Goal: Task Accomplishment & Management: Manage account settings

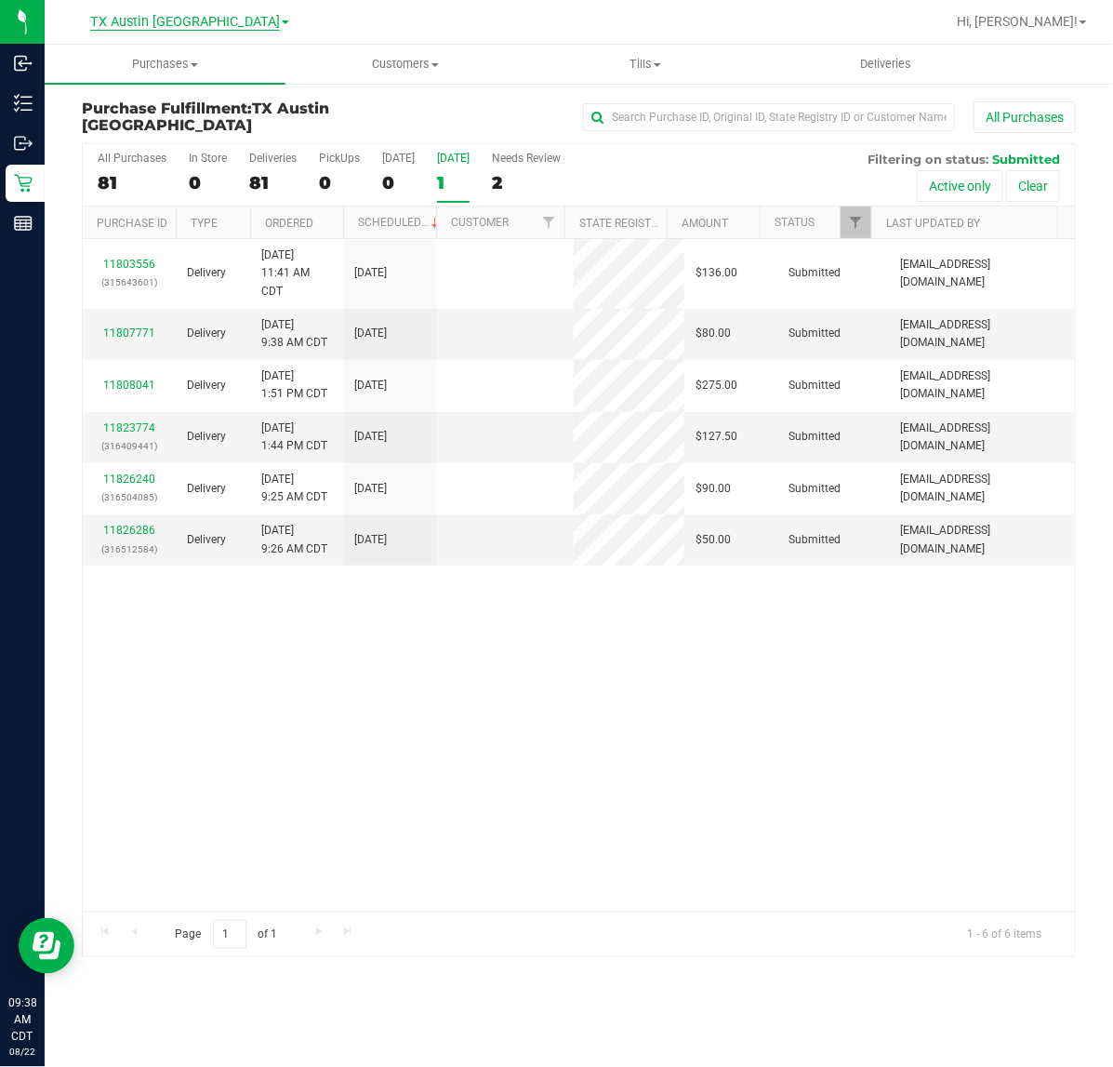
drag, startPoint x: 0, startPoint y: 0, endPoint x: 167, endPoint y: 29, distance: 169.9
click at [167, 29] on span "TX Austin [GEOGRAPHIC_DATA]" at bounding box center [185, 22] width 190 height 17
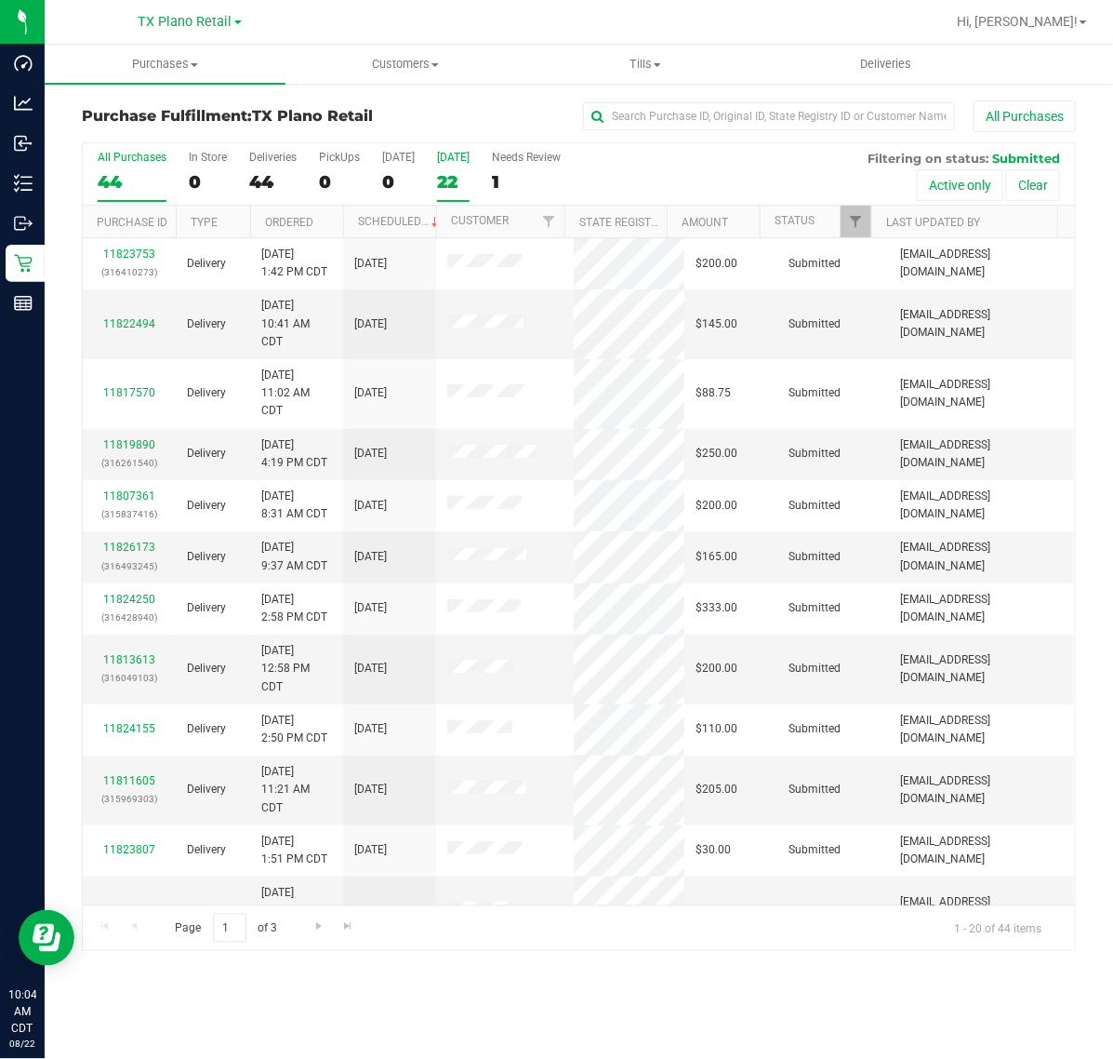
click at [437, 192] on div "22" at bounding box center [453, 181] width 33 height 21
click at [0, 0] on input "Tomorrow 22" at bounding box center [0, 0] width 0 height 0
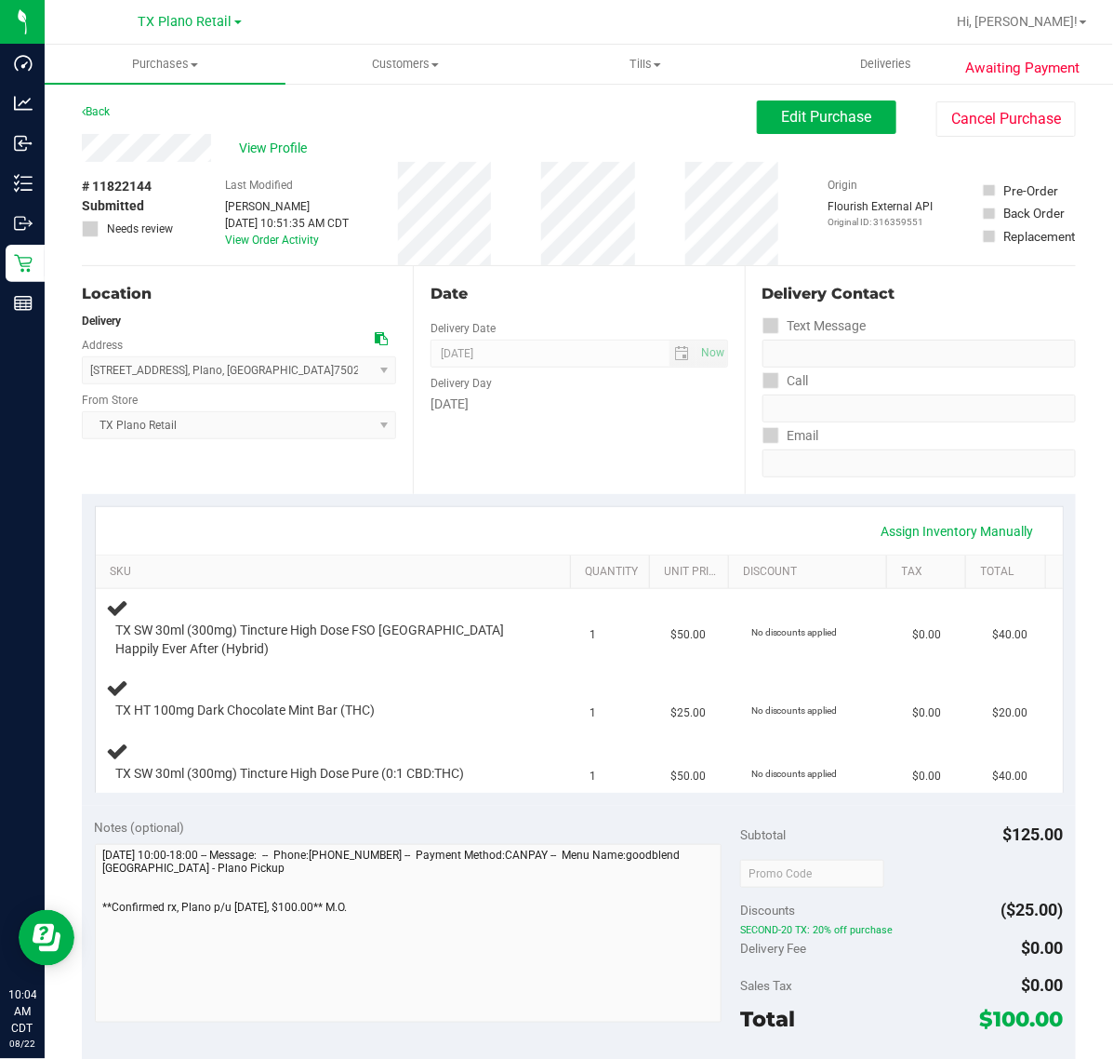
click at [542, 444] on div "Date Delivery Date [DATE] Now [DATE] 07:00 AM Now Delivery Day [DATE]" at bounding box center [578, 380] width 331 height 228
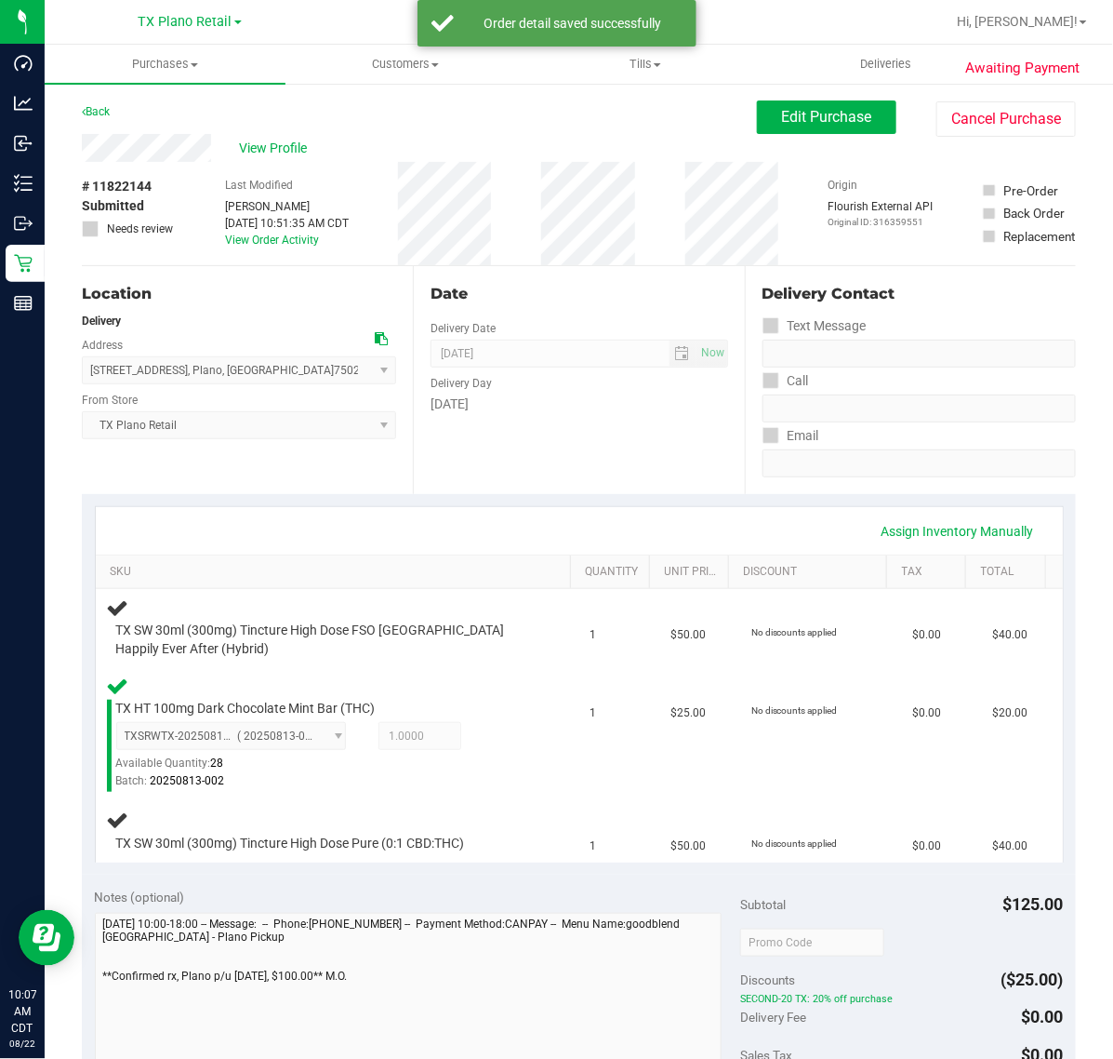
click at [645, 439] on div "Date Delivery Date 08/23/2025 Now 08/23/2025 07:00 AM Now Delivery Day Saturday" at bounding box center [578, 380] width 331 height 228
click at [645, 439] on div "Date Delivery Date [DATE] Now [DATE] 07:00 AM Now Delivery Day [DATE]" at bounding box center [578, 380] width 331 height 228
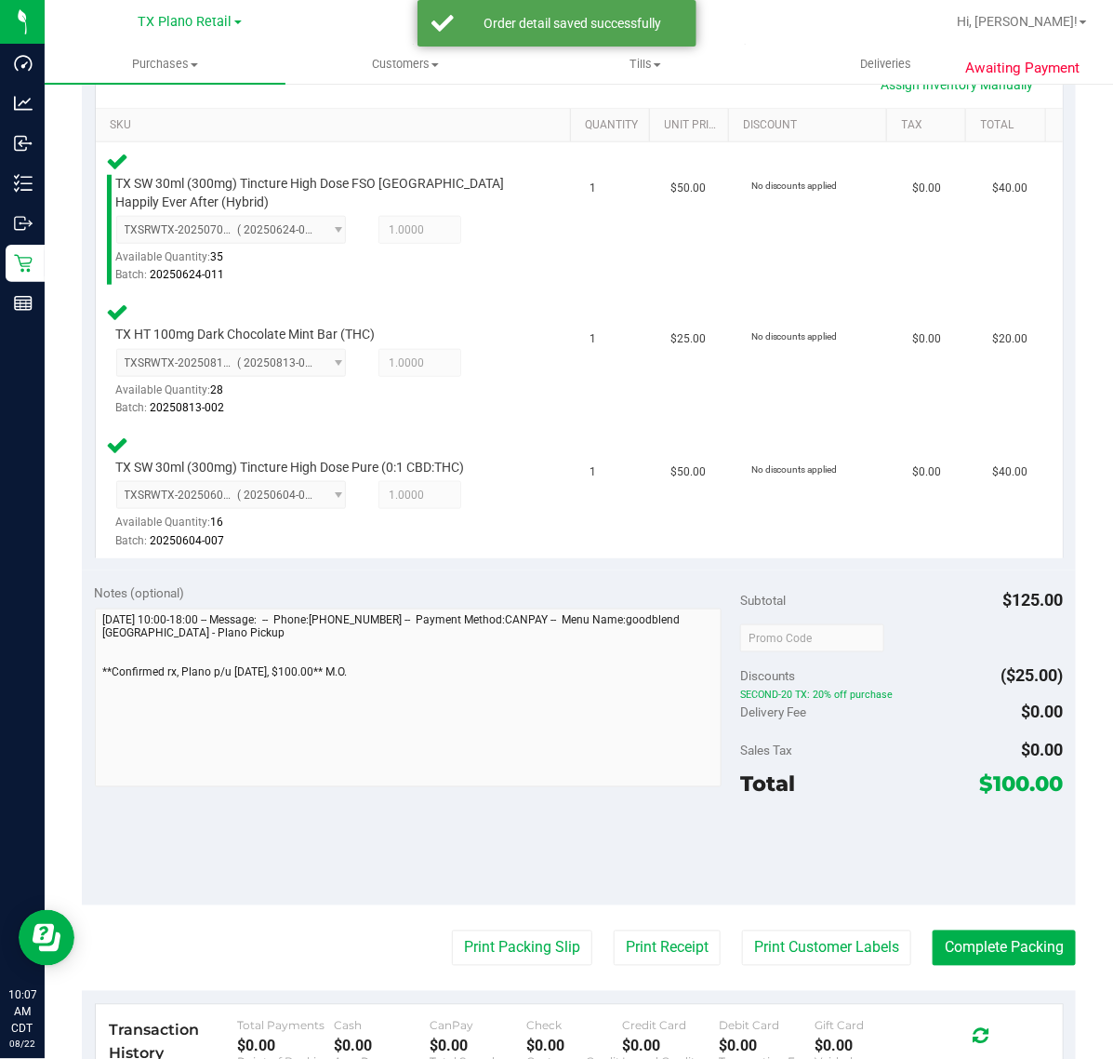
scroll to position [465, 0]
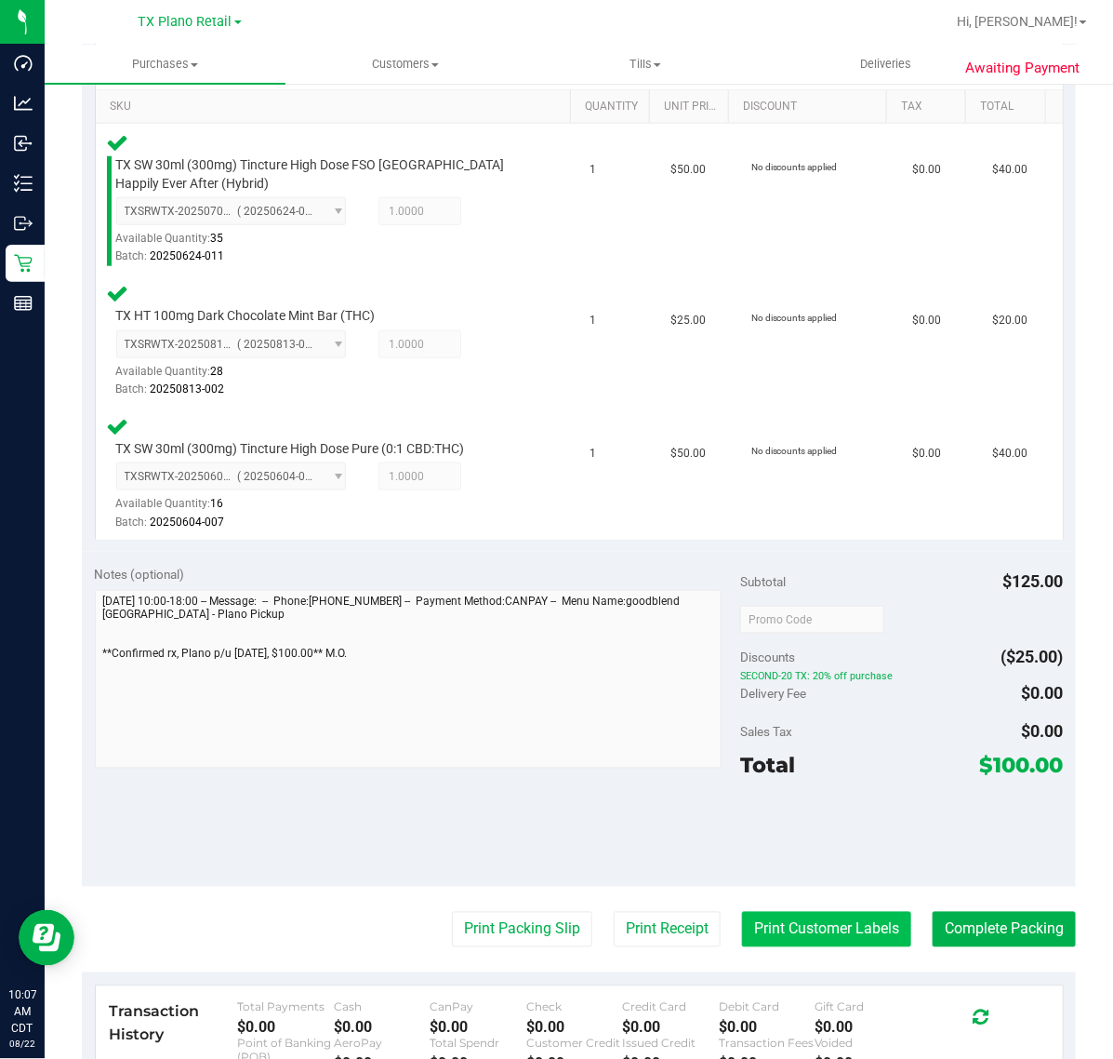
click at [798, 927] on button "Print Customer Labels" at bounding box center [826, 929] width 169 height 35
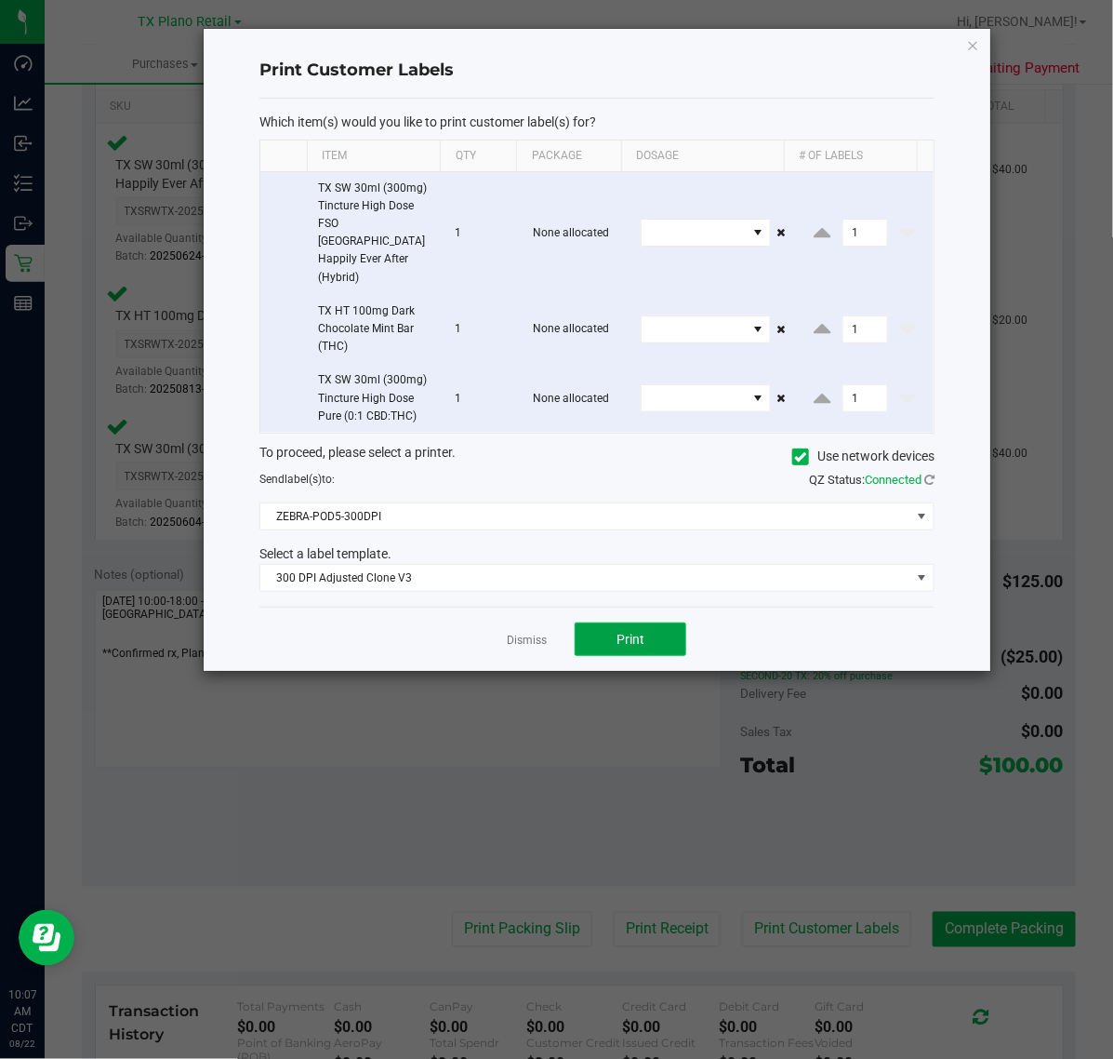
click at [614, 622] on button "Print" at bounding box center [631, 638] width 112 height 33
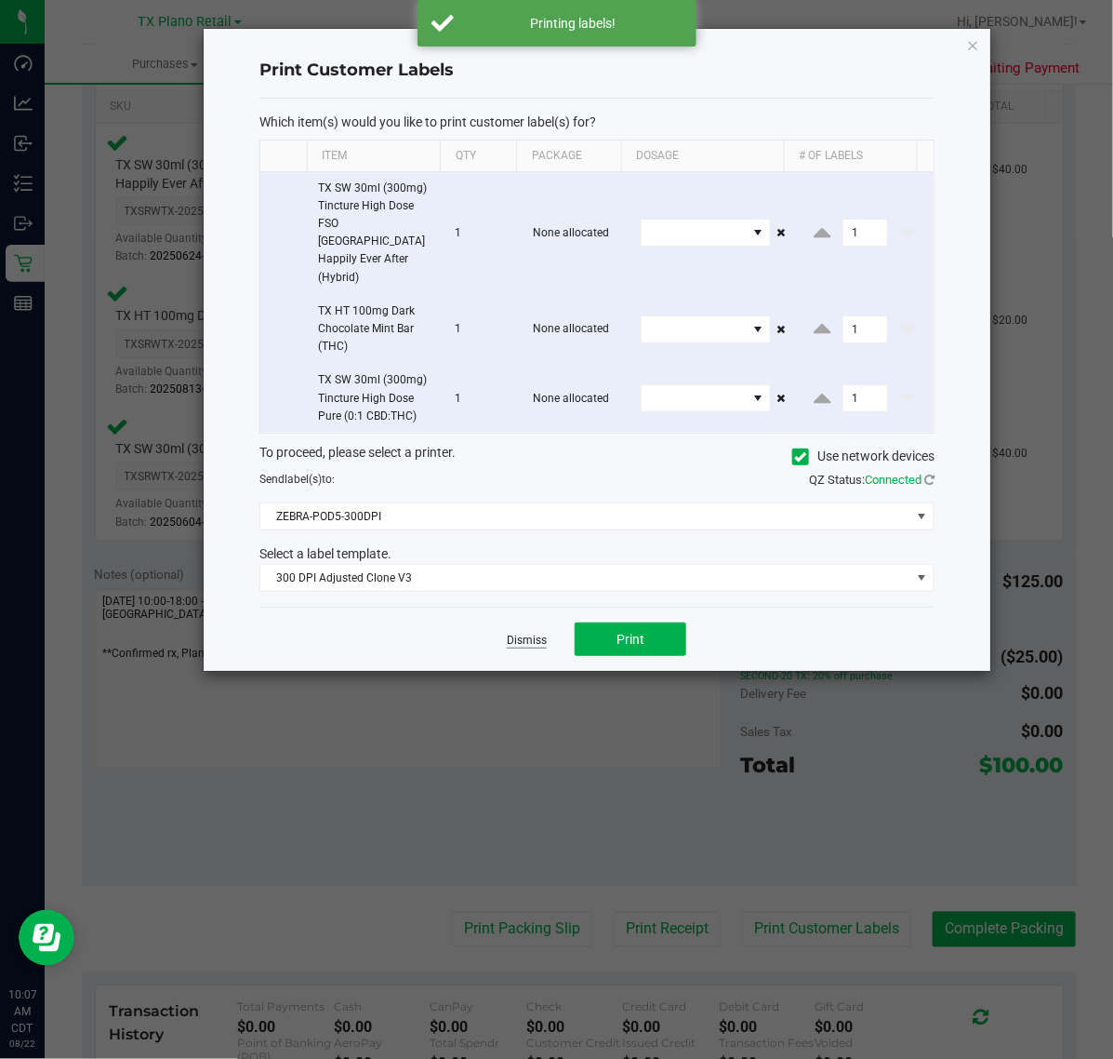
click at [535, 633] on link "Dismiss" at bounding box center [527, 641] width 40 height 16
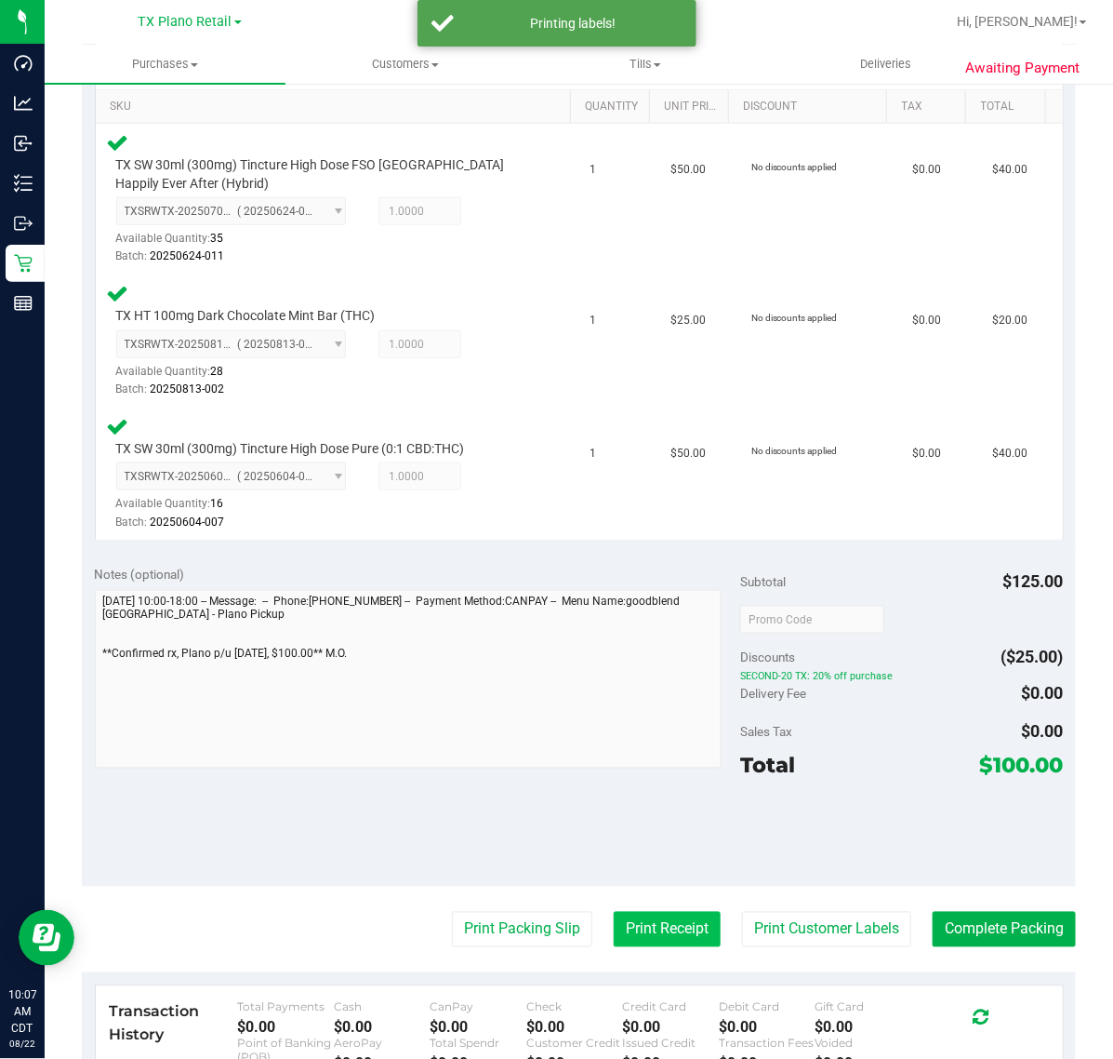
click at [621, 927] on button "Print Receipt" at bounding box center [667, 929] width 107 height 35
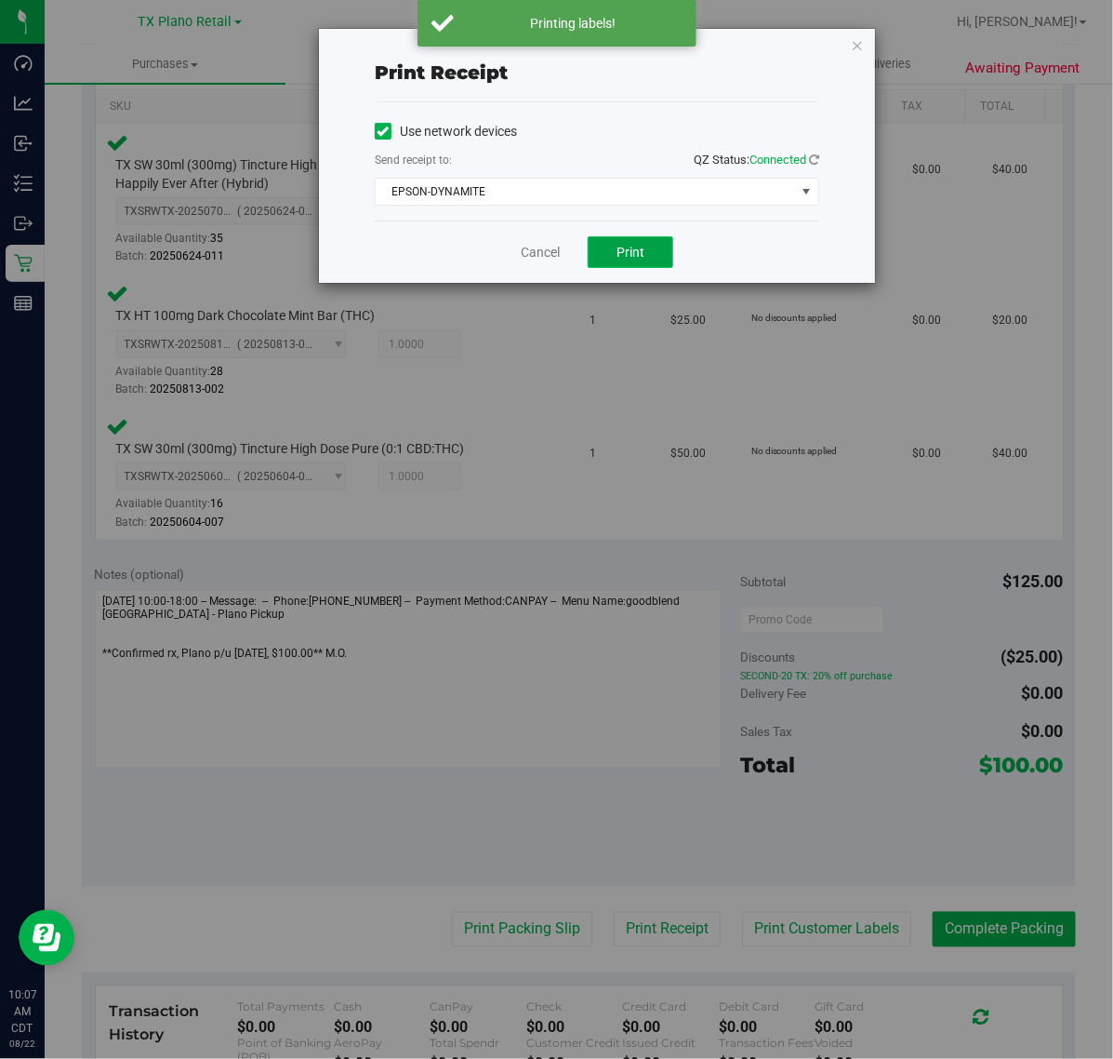
click at [600, 259] on button "Print" at bounding box center [631, 252] width 86 height 32
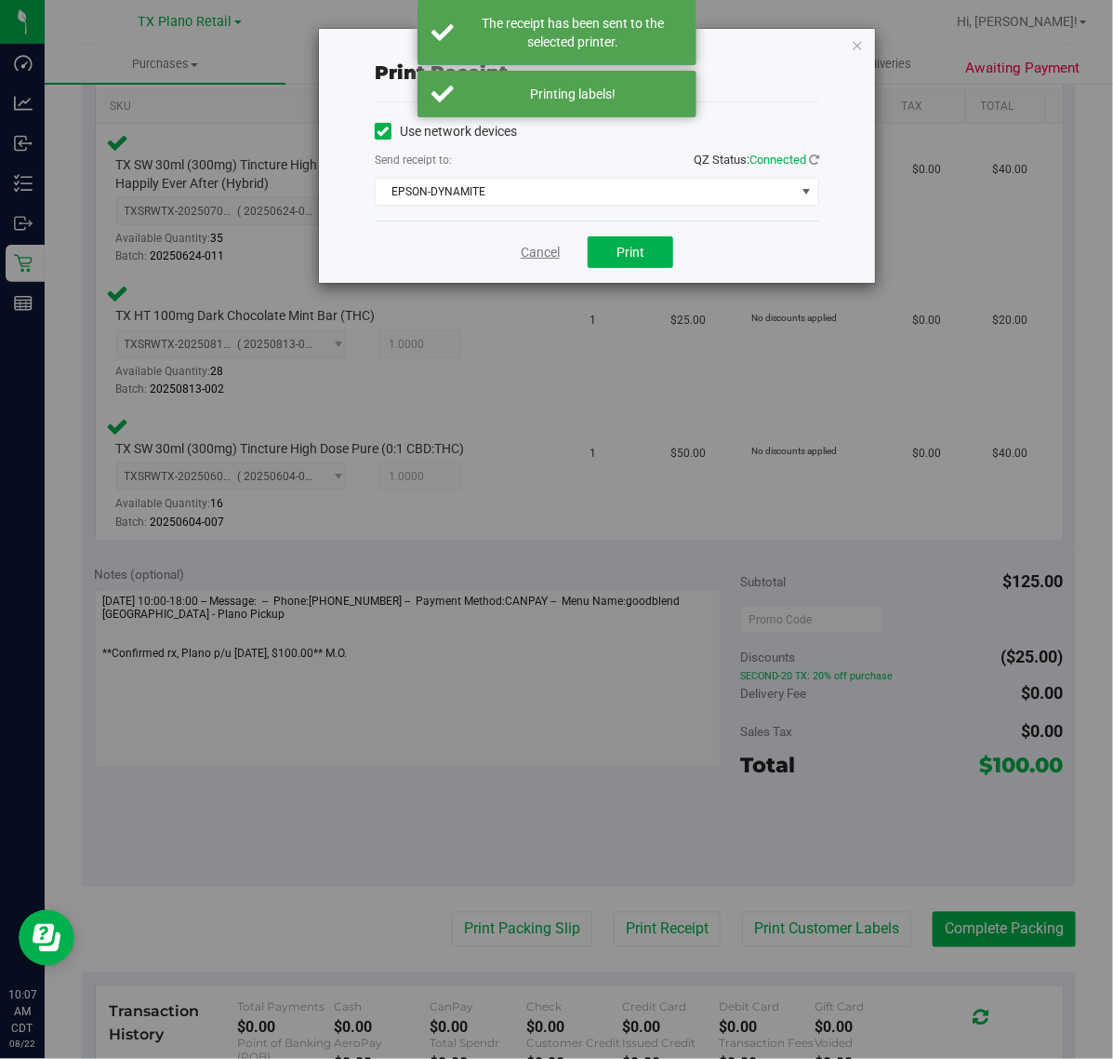
click at [542, 253] on link "Cancel" at bounding box center [540, 253] width 39 height 20
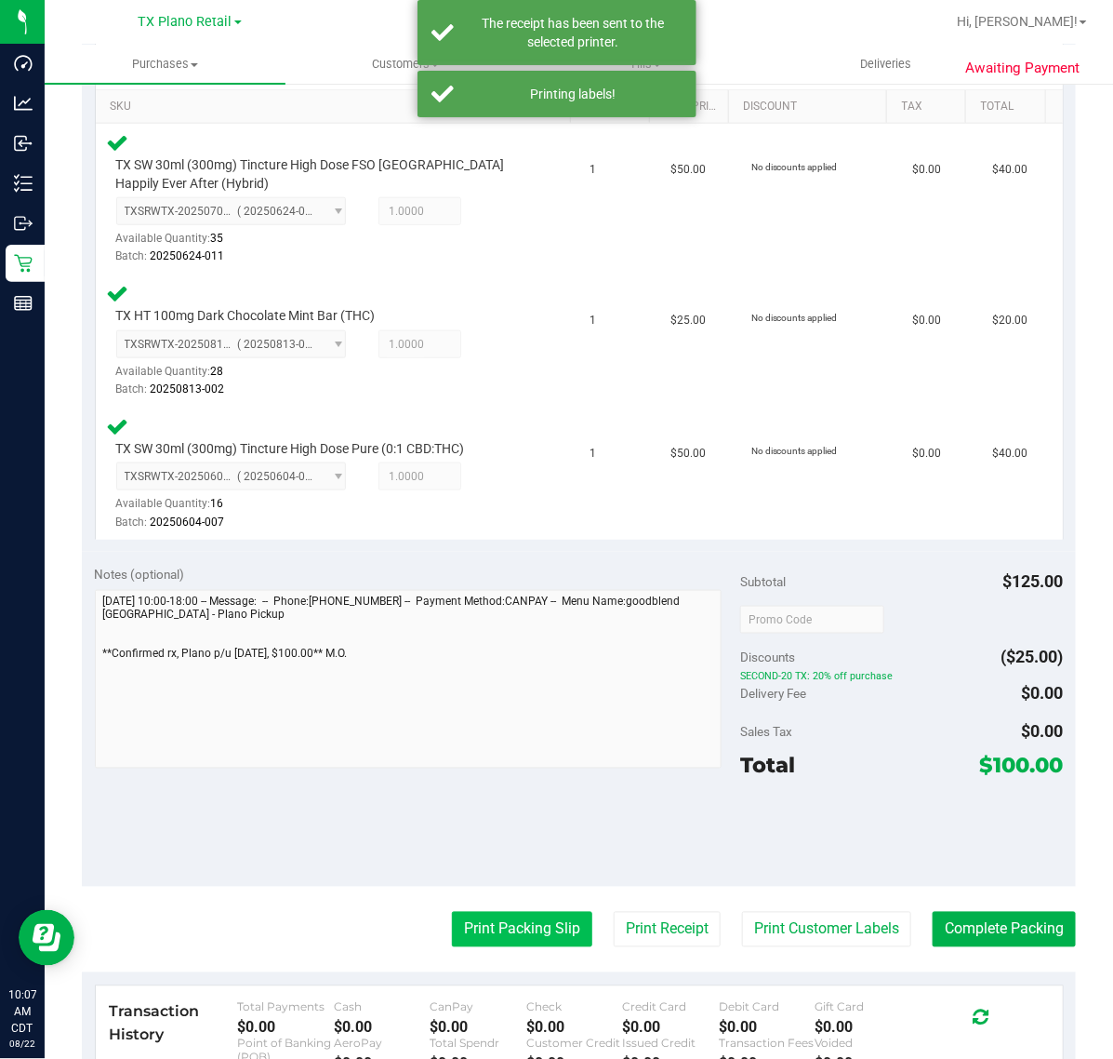
click at [490, 924] on button "Print Packing Slip" at bounding box center [522, 929] width 140 height 35
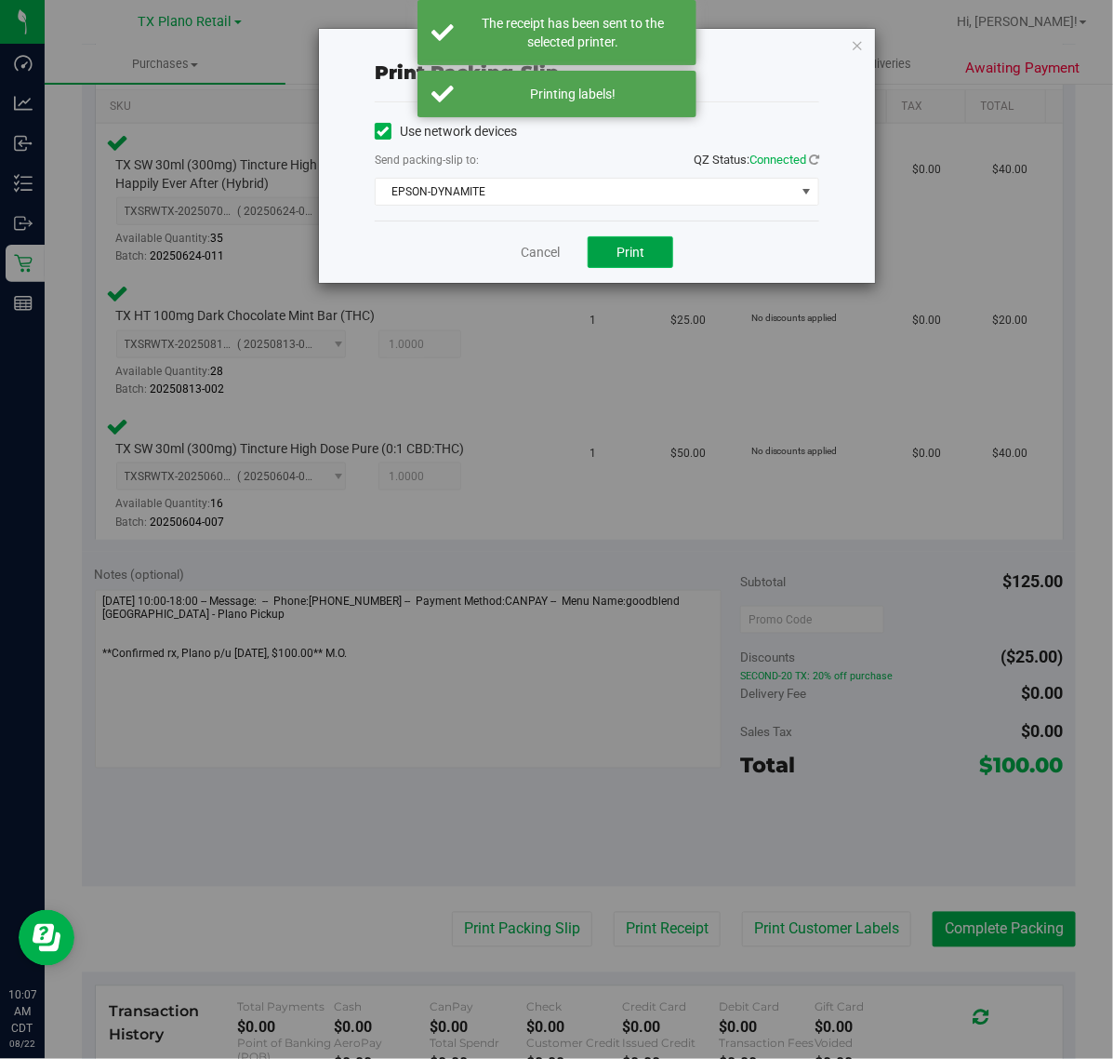
click at [598, 267] on button "Print" at bounding box center [631, 252] width 86 height 32
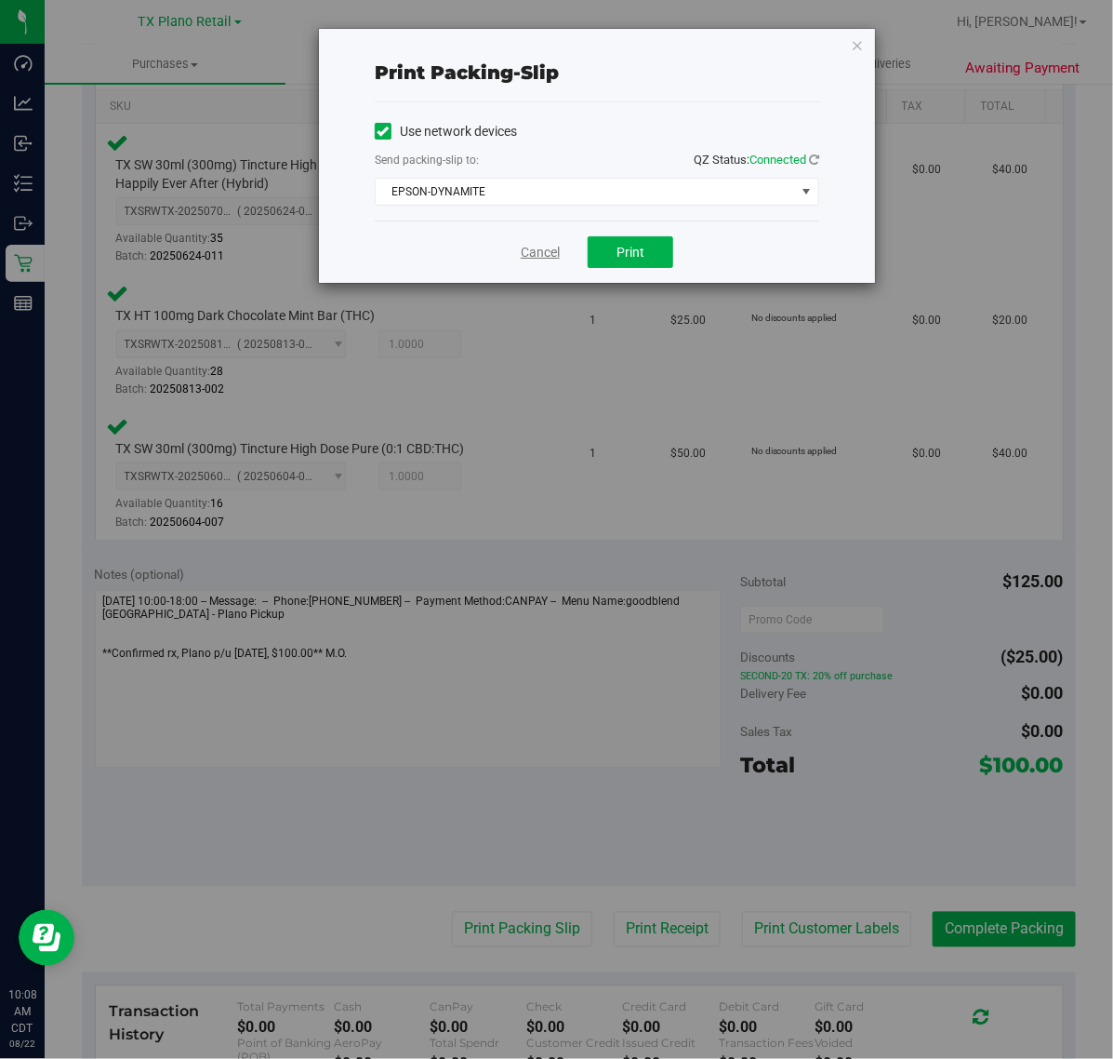
click at [528, 257] on link "Cancel" at bounding box center [540, 253] width 39 height 20
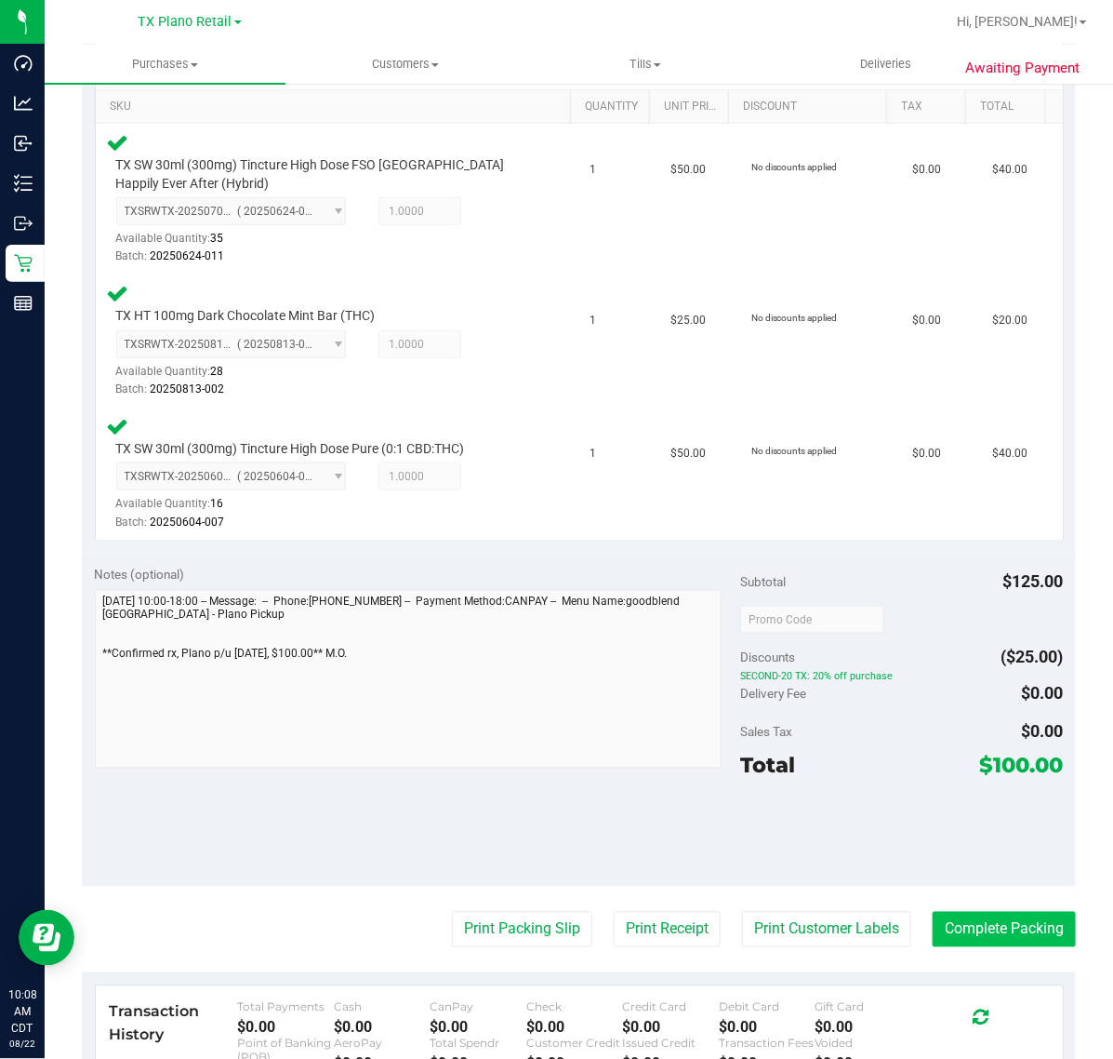
click at [1019, 912] on button "Complete Packing" at bounding box center [1004, 929] width 143 height 35
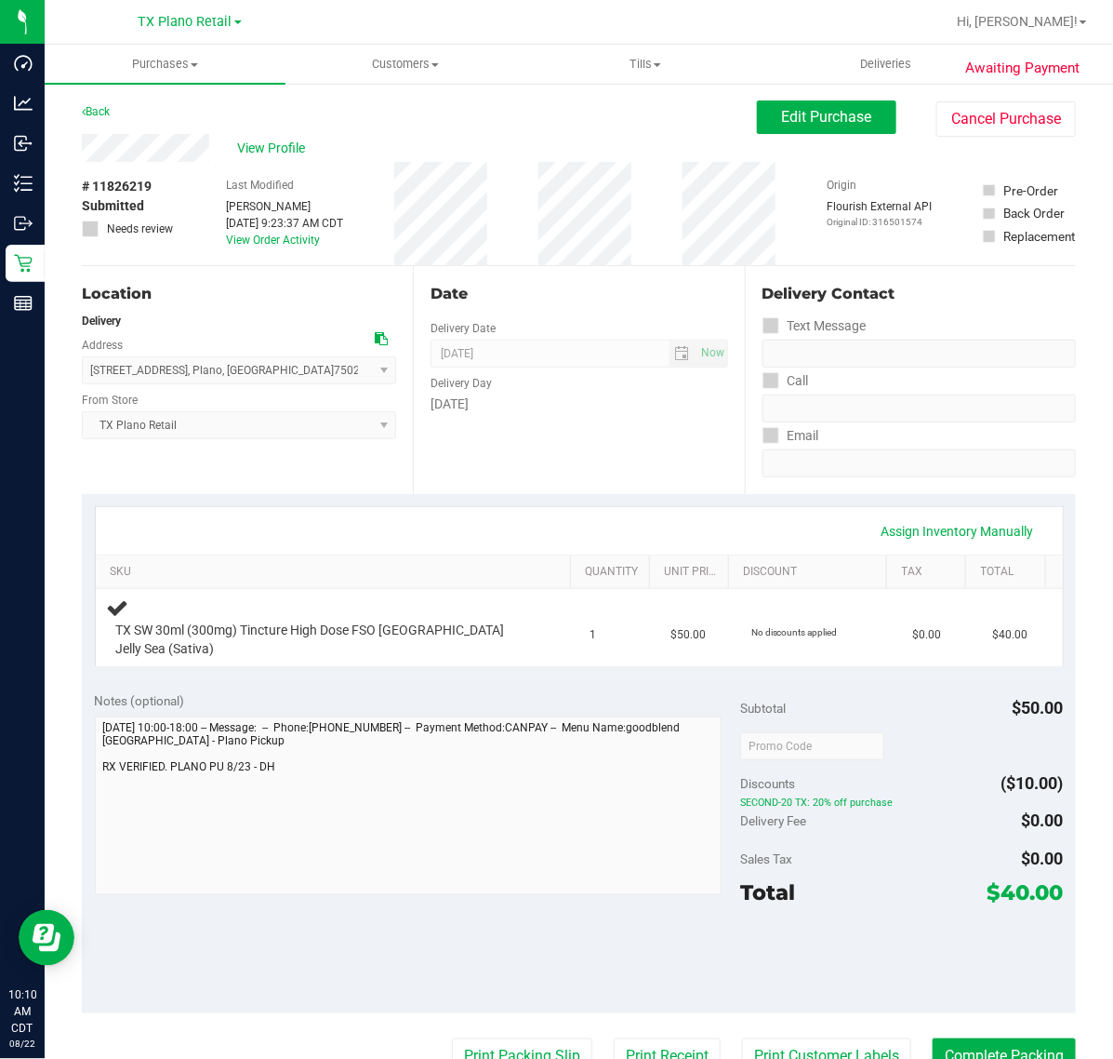
click at [593, 480] on div "Date Delivery Date [DATE] Now [DATE] 07:00 AM Now Delivery Day [DATE]" at bounding box center [578, 380] width 331 height 228
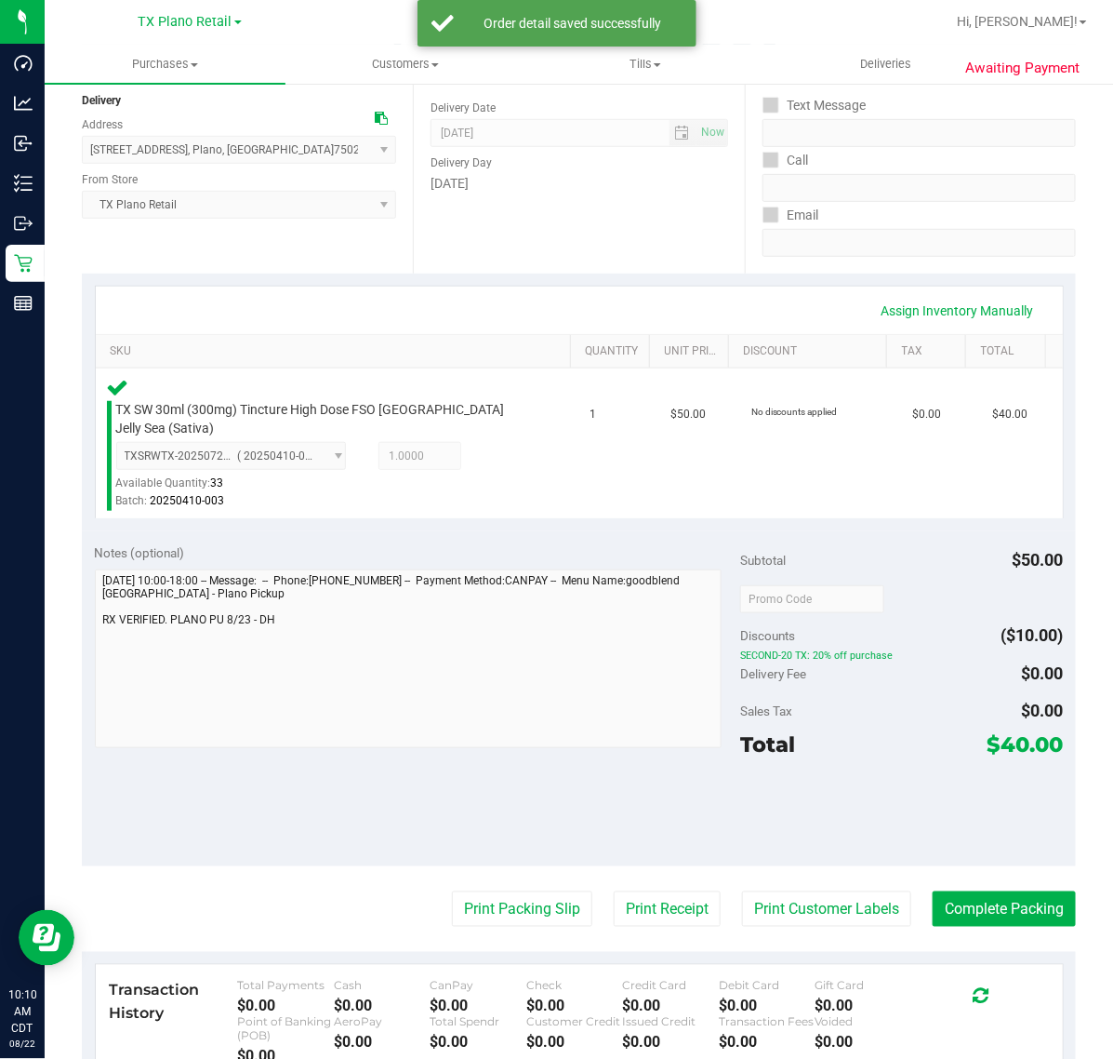
scroll to position [276, 0]
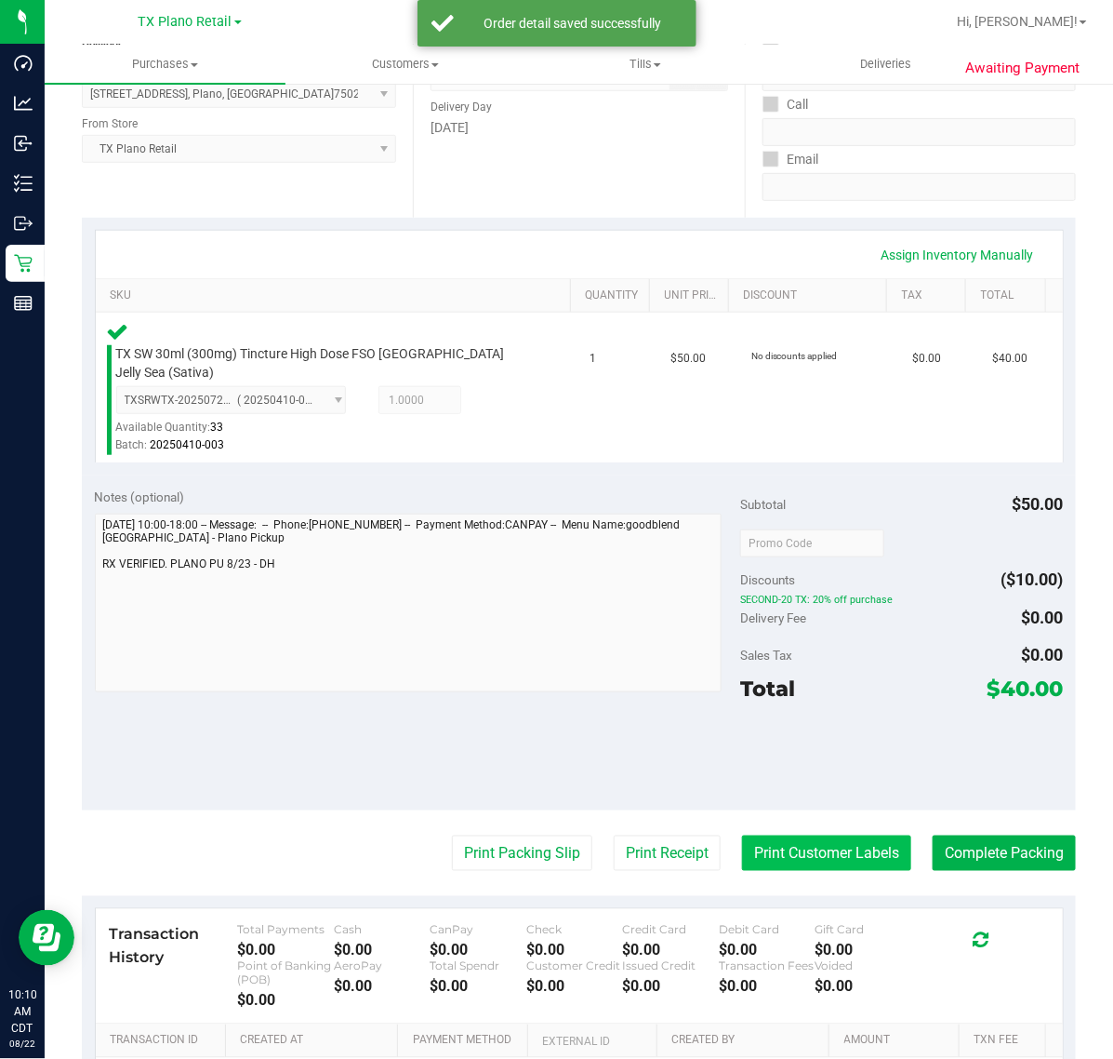
click at [810, 835] on button "Print Customer Labels" at bounding box center [826, 852] width 169 height 35
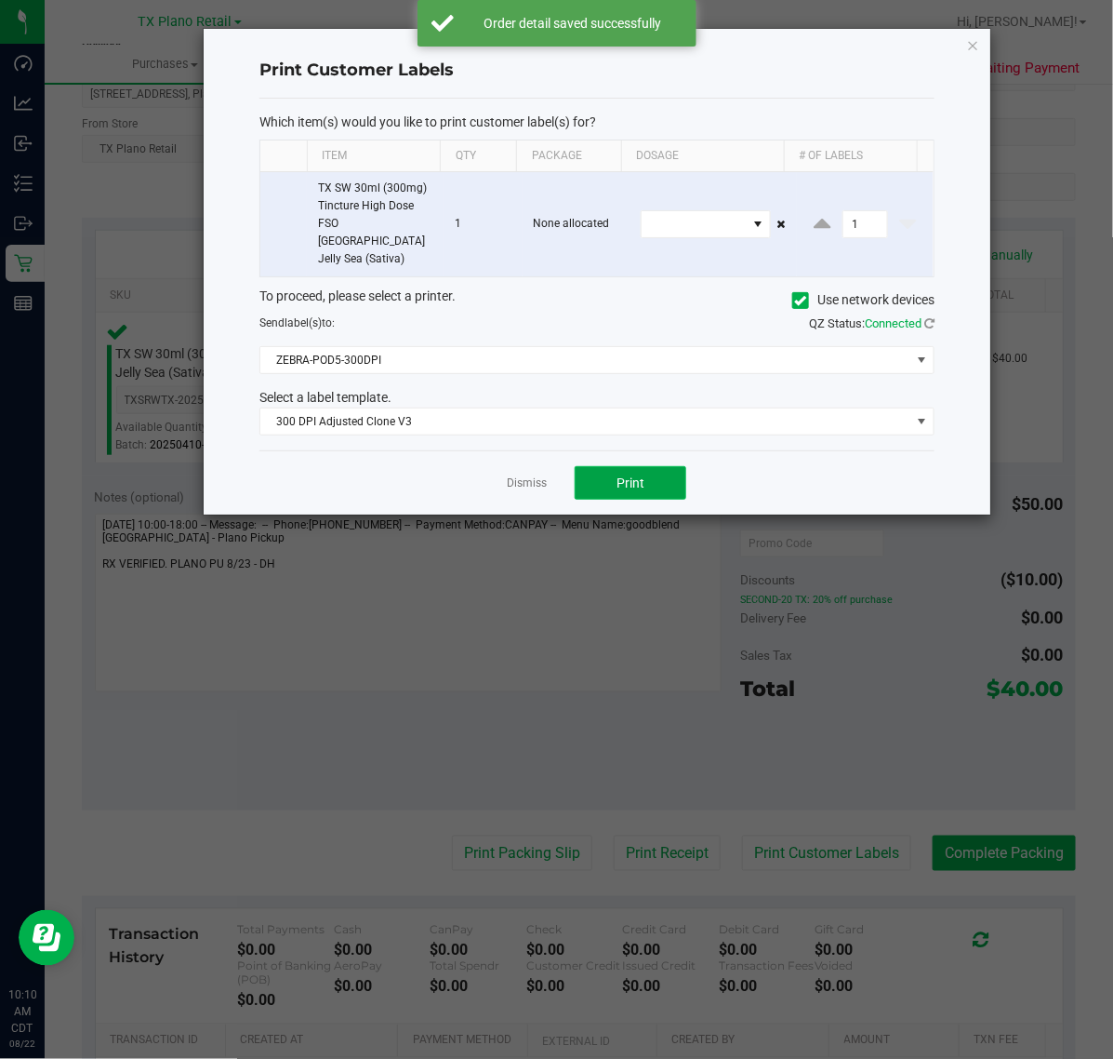
click at [651, 481] on button "Print" at bounding box center [631, 482] width 112 height 33
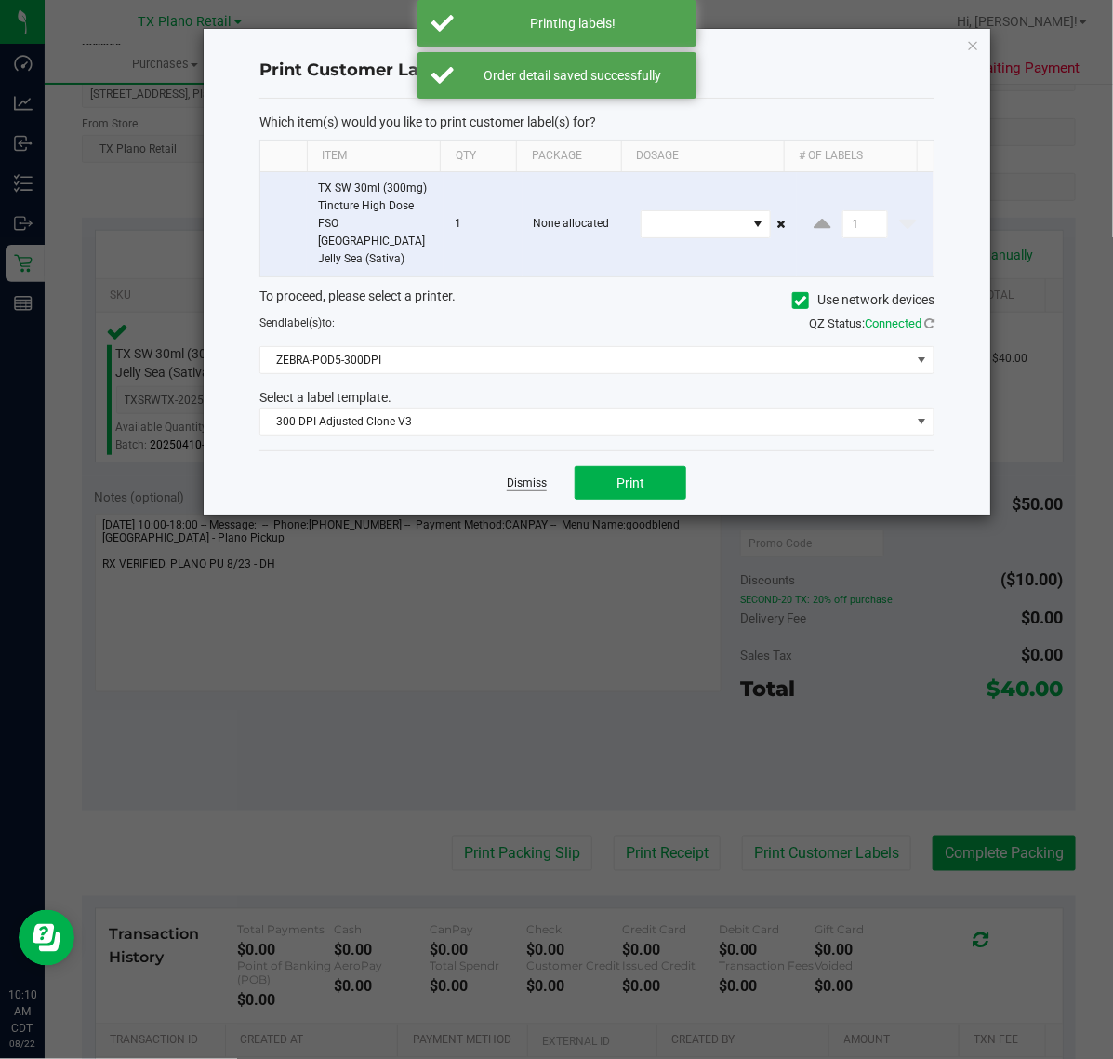
click at [541, 475] on link "Dismiss" at bounding box center [527, 483] width 40 height 16
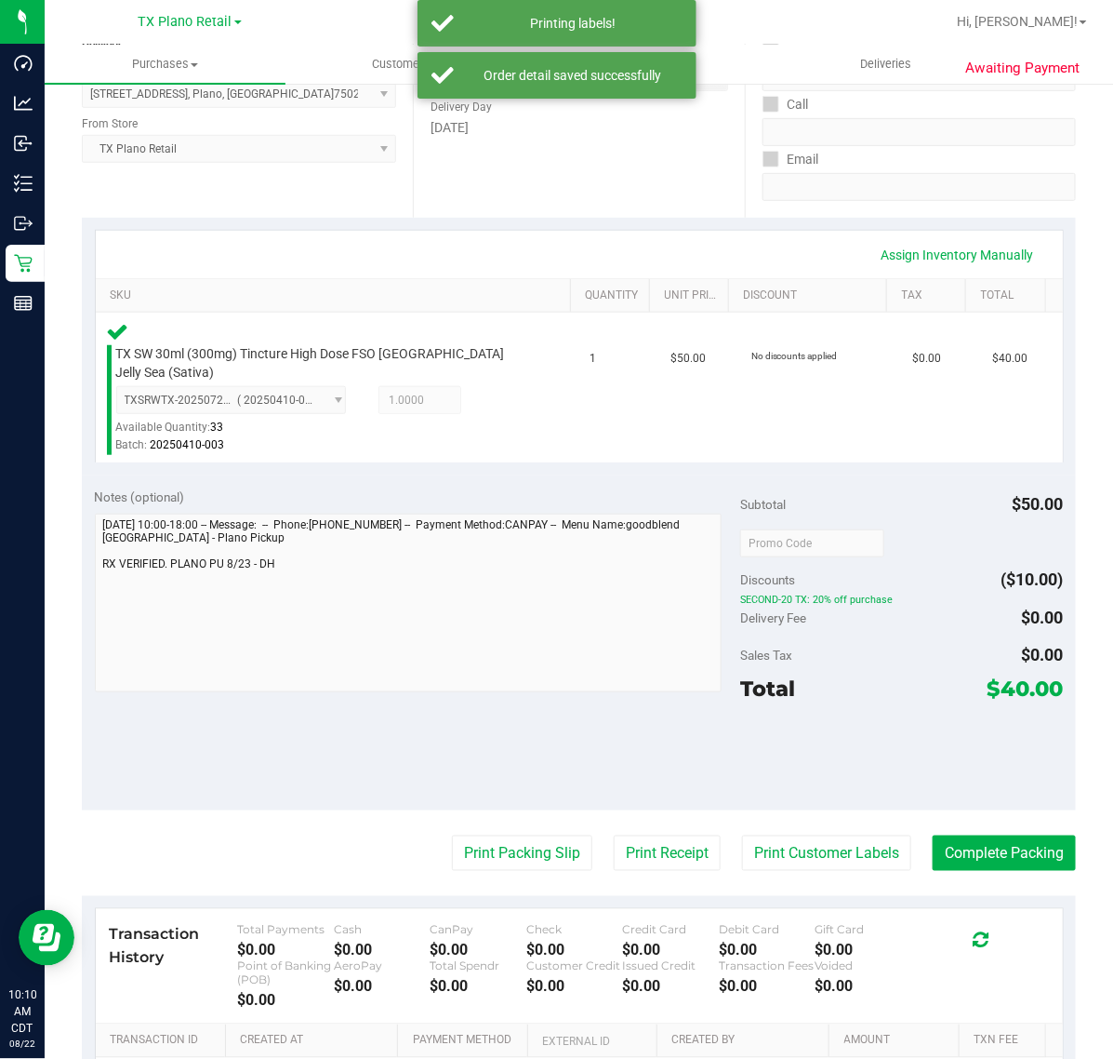
click at [643, 774] on div "Notes (optional) Subtotal $50.00 Discounts ($10.00) SECOND-20 TX: 20% off purch…" at bounding box center [579, 642] width 994 height 335
click at [639, 835] on button "Print Receipt" at bounding box center [667, 852] width 107 height 35
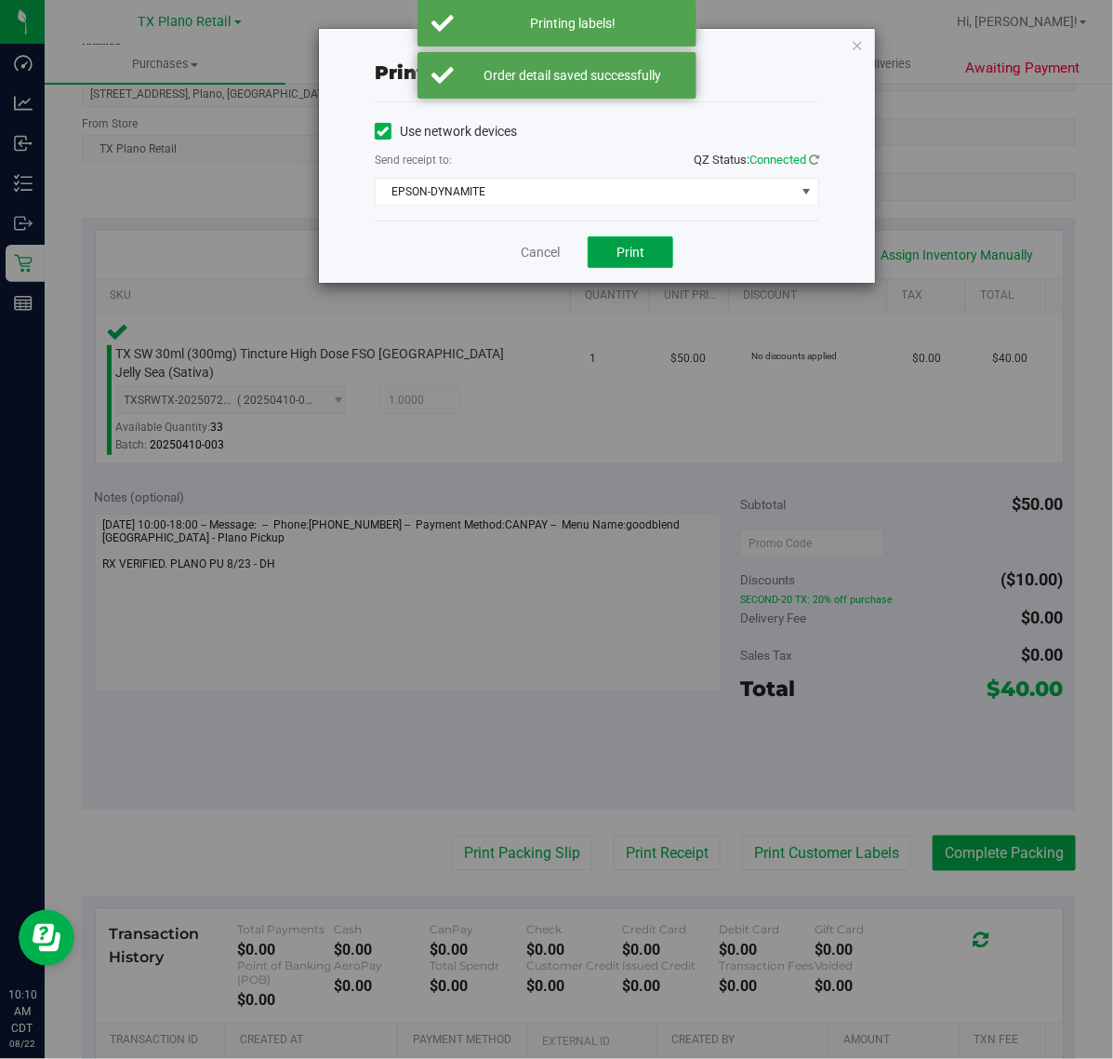
click at [620, 240] on button "Print" at bounding box center [631, 252] width 86 height 32
click at [527, 249] on link "Cancel" at bounding box center [540, 253] width 39 height 20
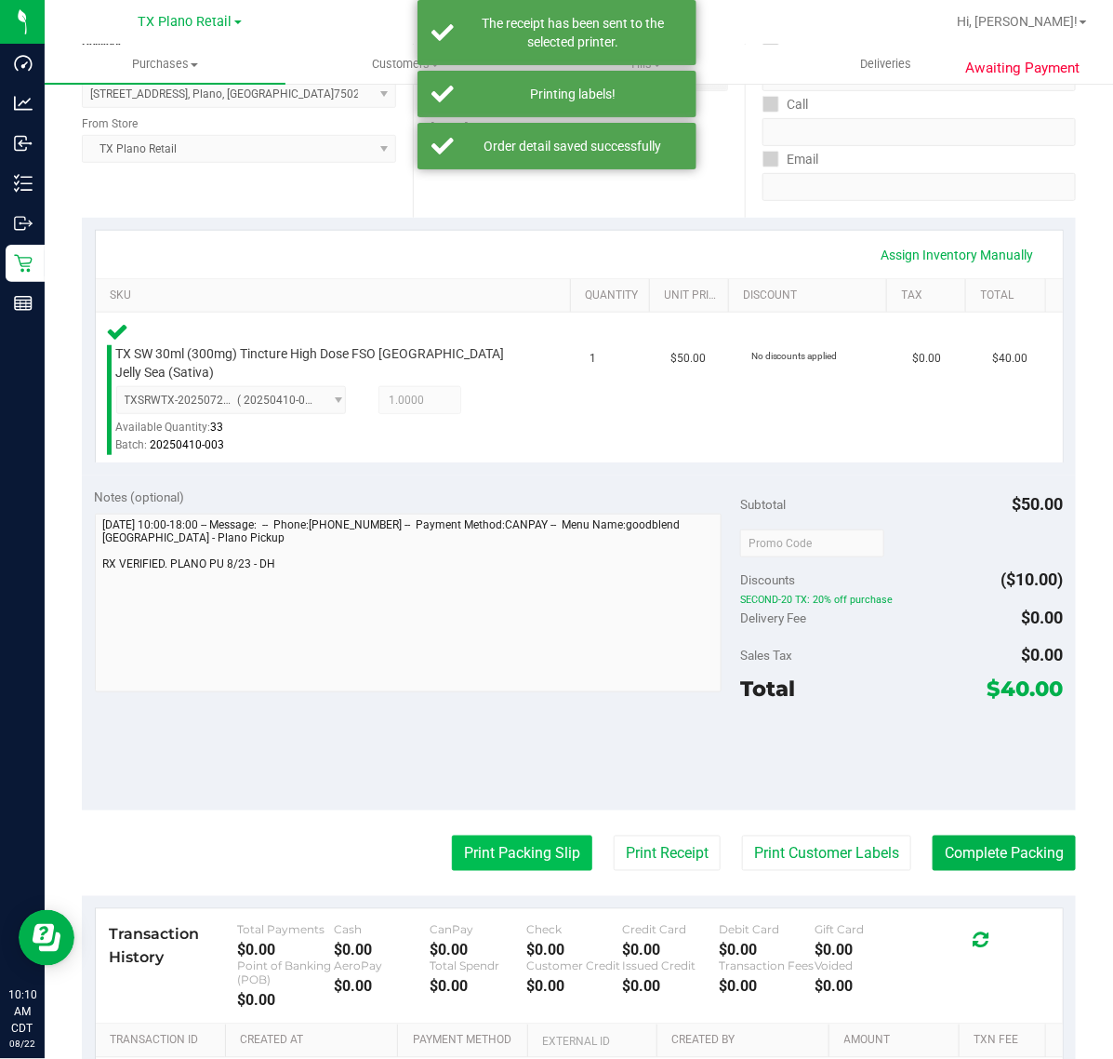
click at [493, 835] on button "Print Packing Slip" at bounding box center [522, 852] width 140 height 35
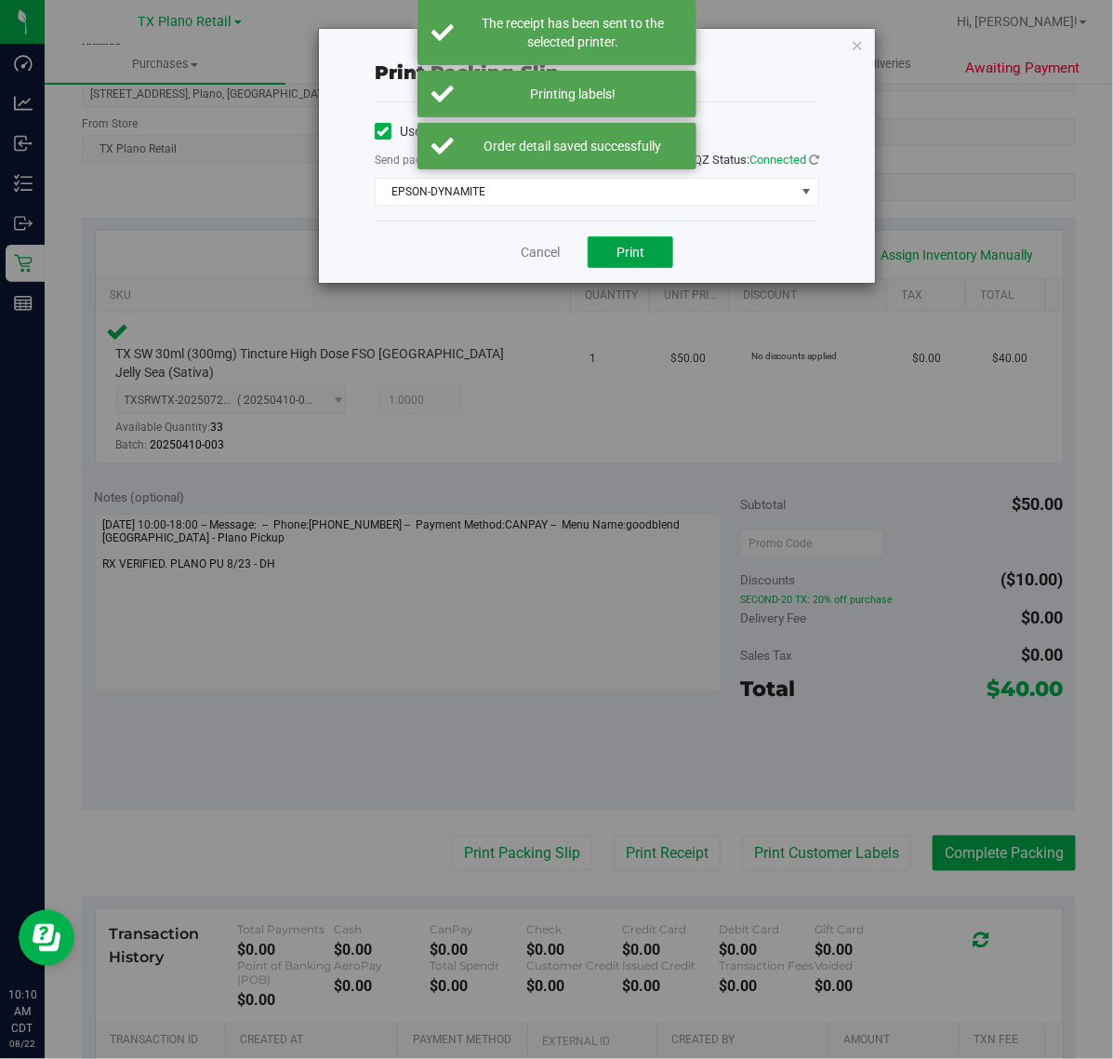
click at [648, 248] on button "Print" at bounding box center [631, 252] width 86 height 32
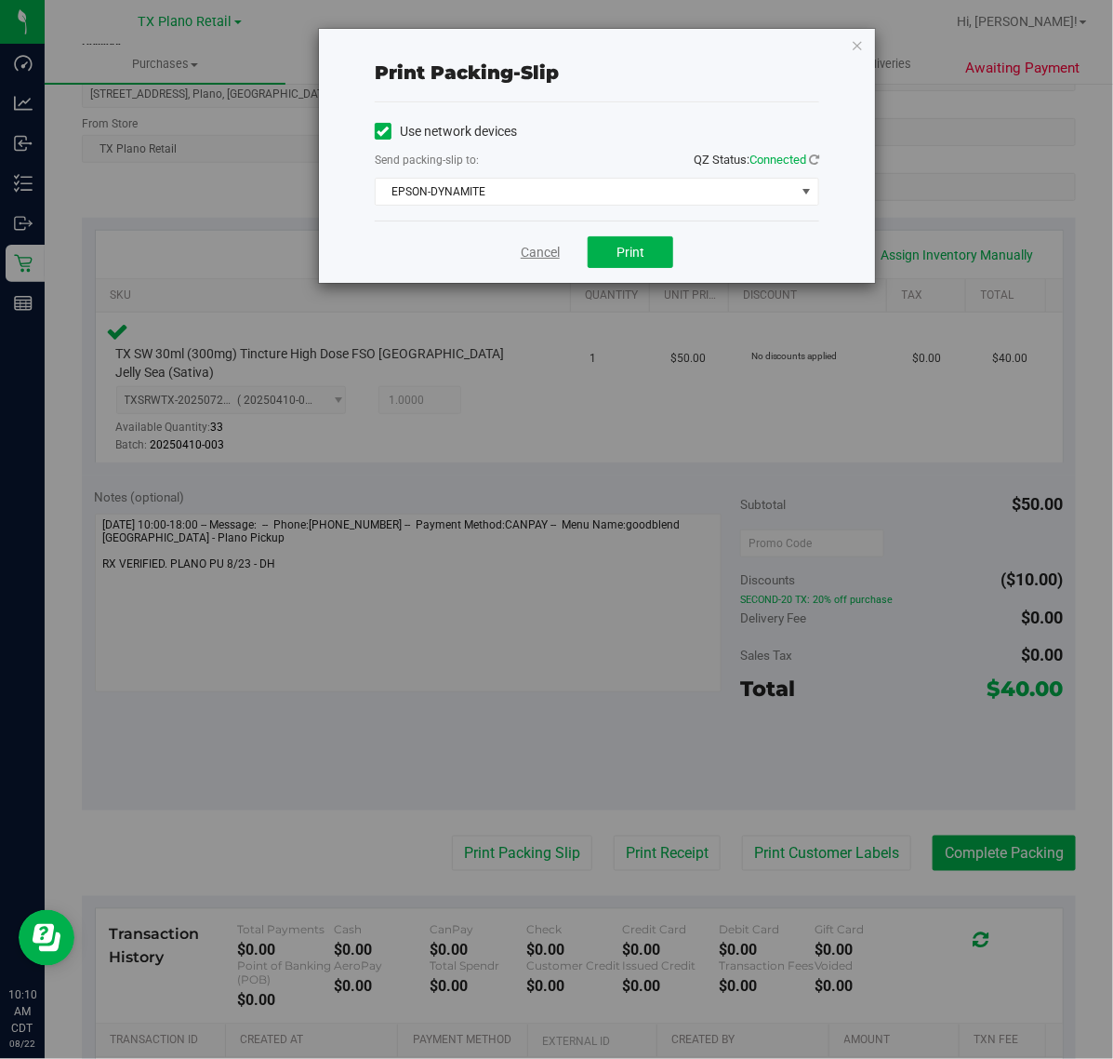
click at [545, 261] on link "Cancel" at bounding box center [540, 253] width 39 height 20
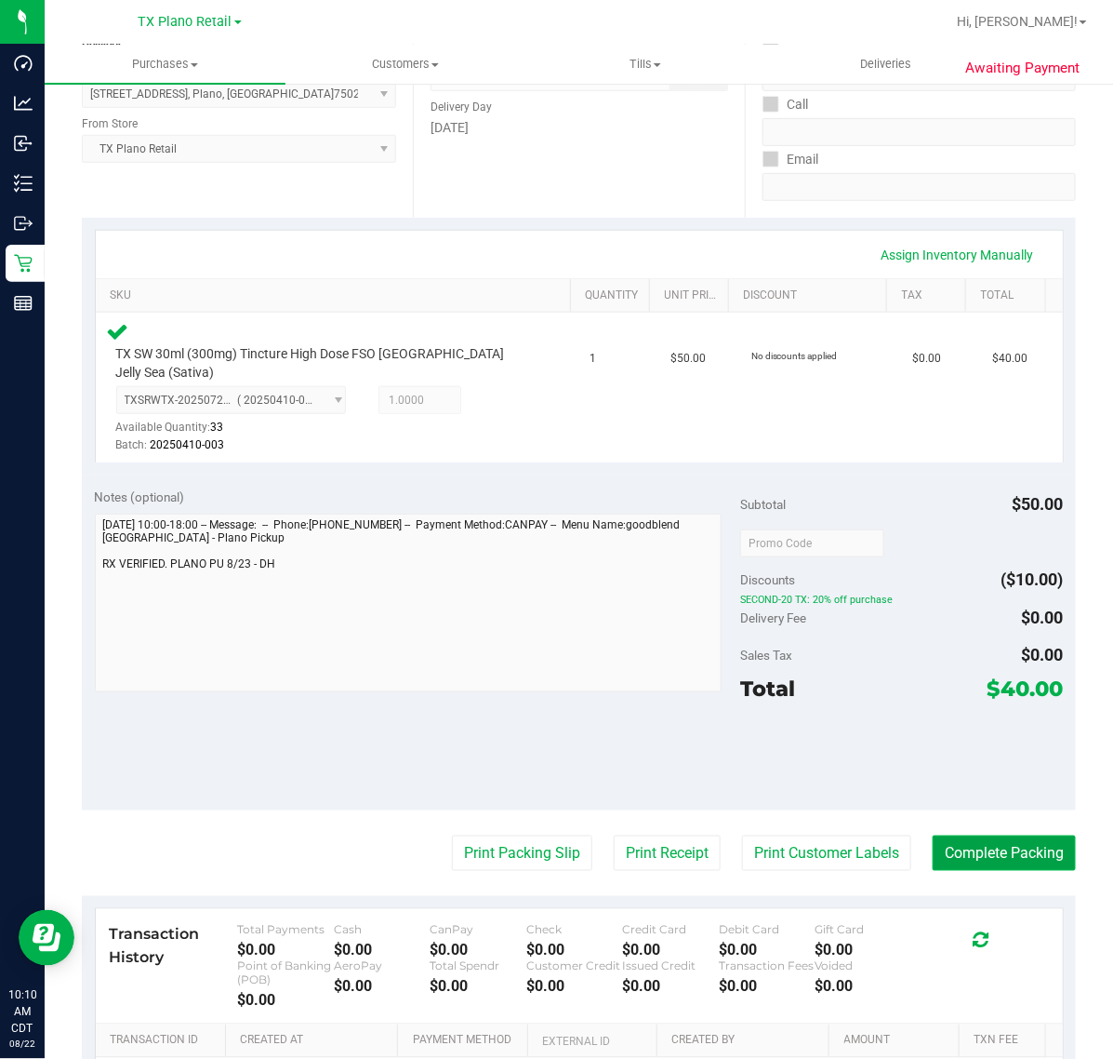
click at [981, 838] on button "Complete Packing" at bounding box center [1004, 852] width 143 height 35
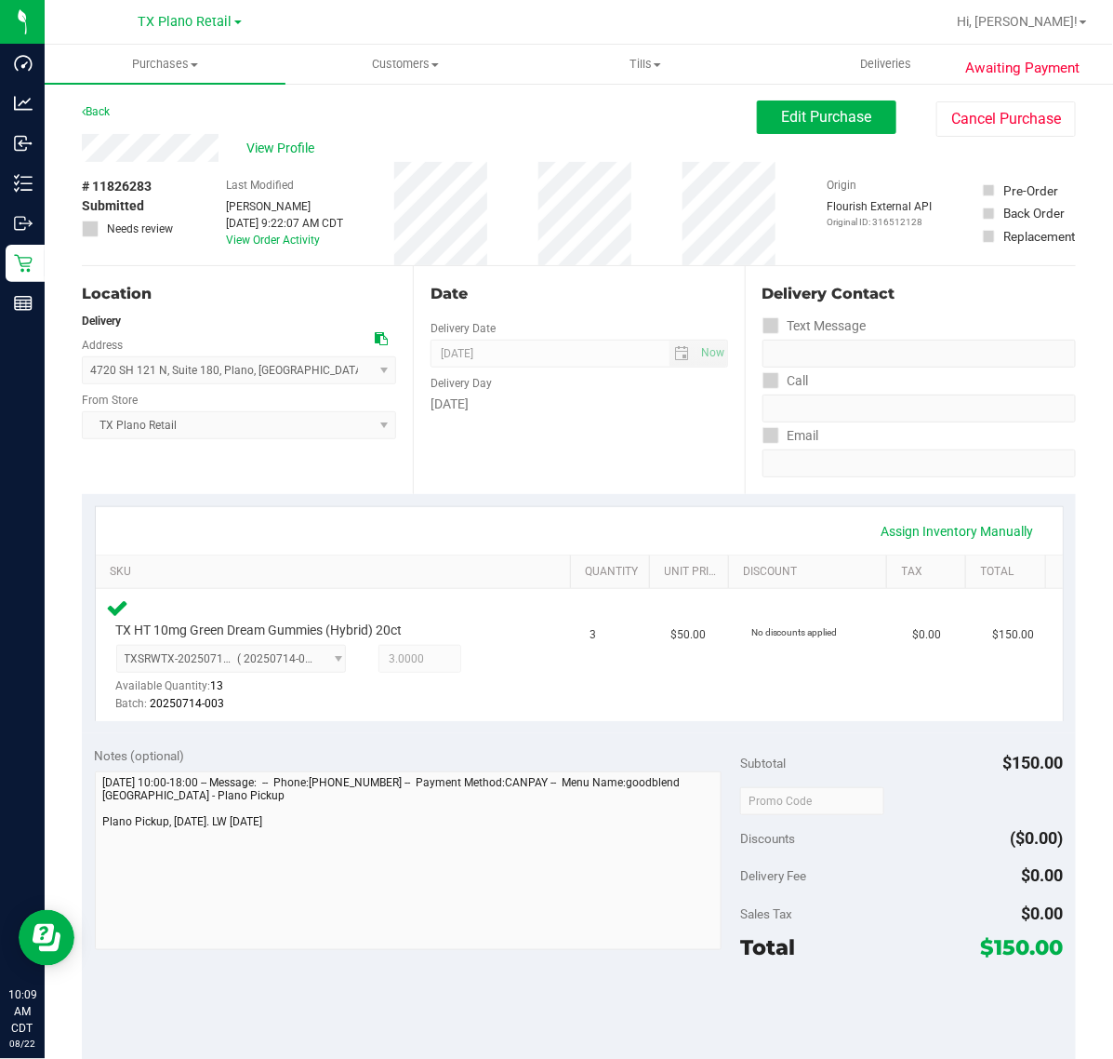
click at [468, 461] on div "Date Delivery Date [DATE] Now [DATE] 07:00 AM Now Delivery Day [DATE]" at bounding box center [578, 380] width 331 height 228
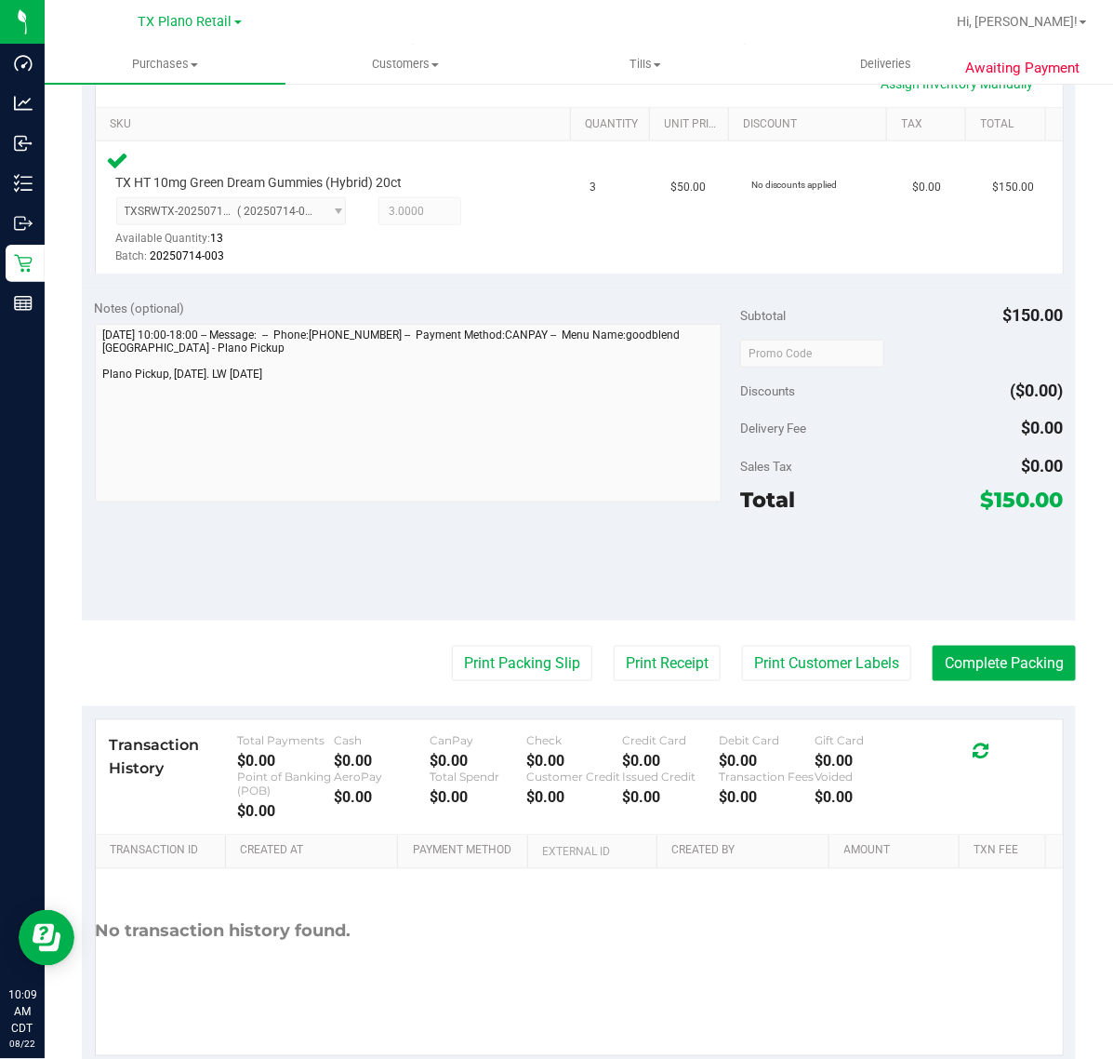
scroll to position [465, 0]
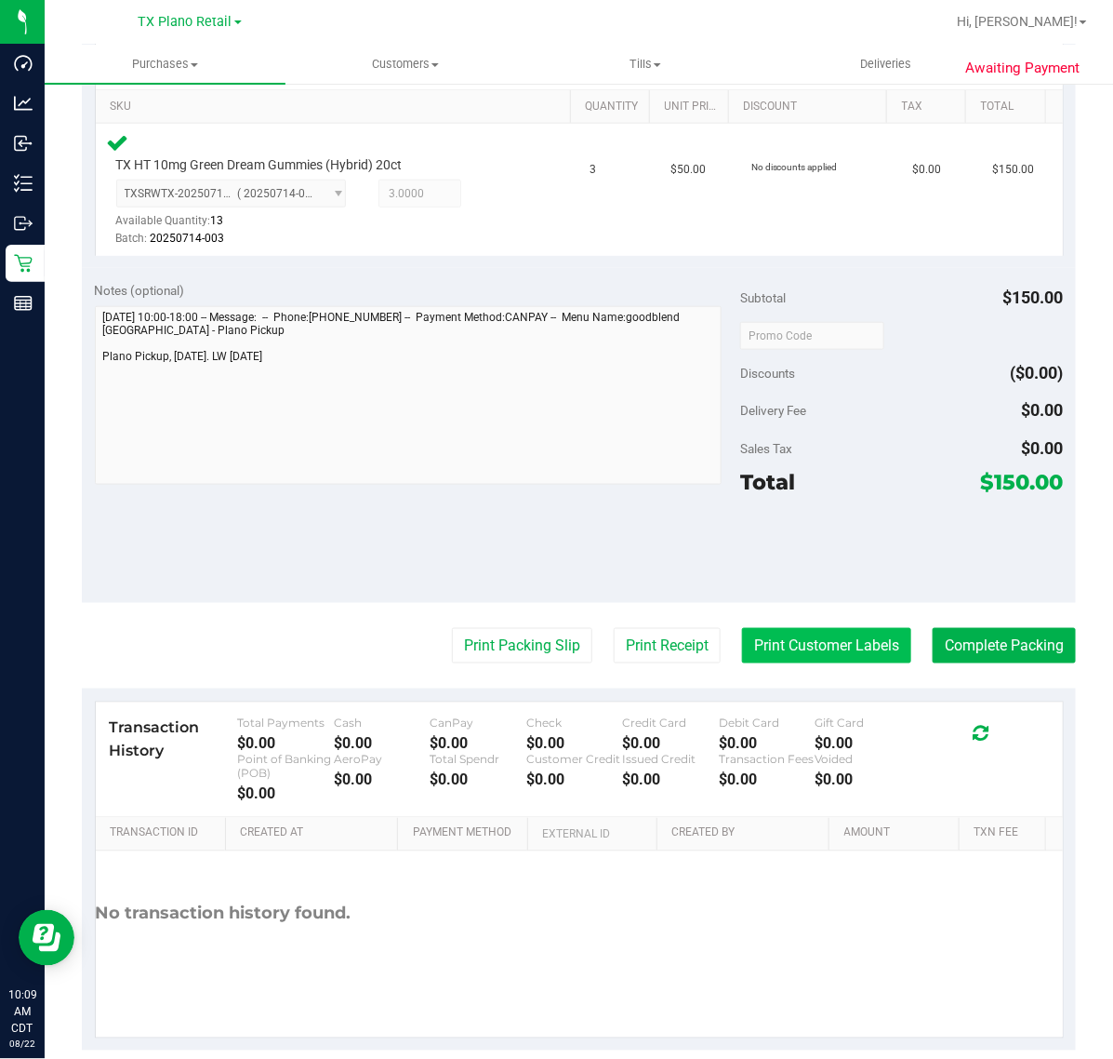
click at [856, 639] on button "Print Customer Labels" at bounding box center [826, 645] width 169 height 35
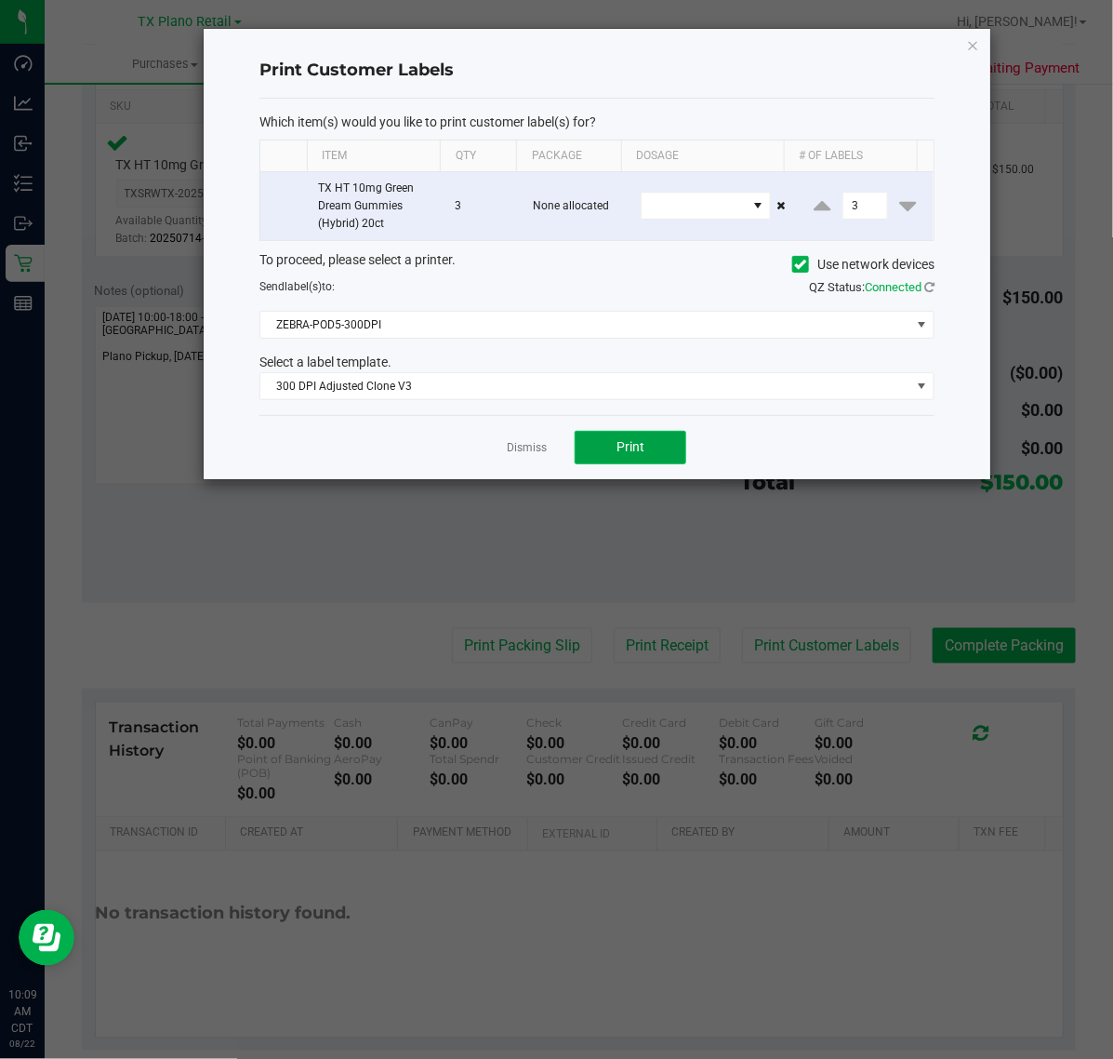
click at [592, 434] on button "Print" at bounding box center [631, 447] width 112 height 33
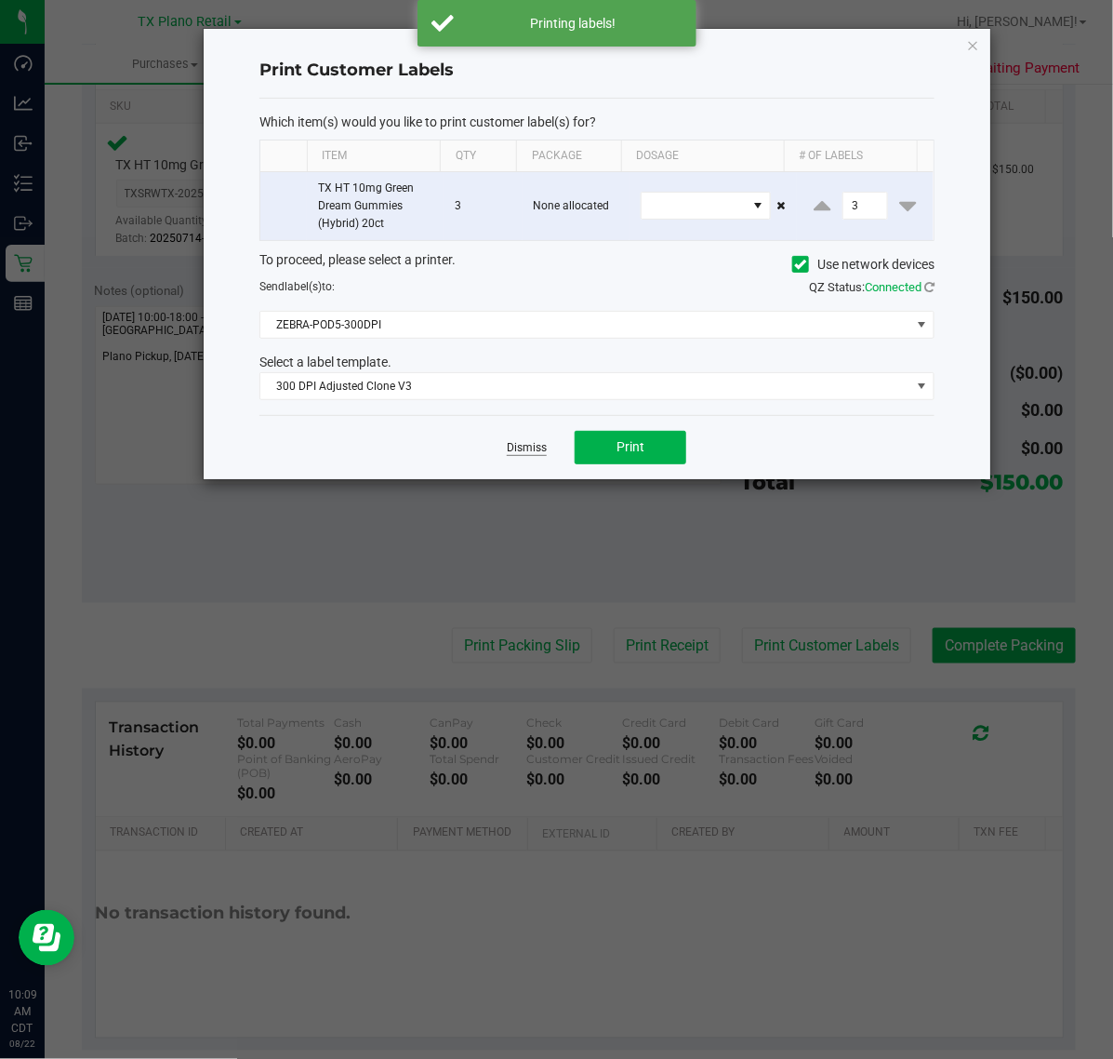
click at [535, 456] on link "Dismiss" at bounding box center [527, 448] width 40 height 16
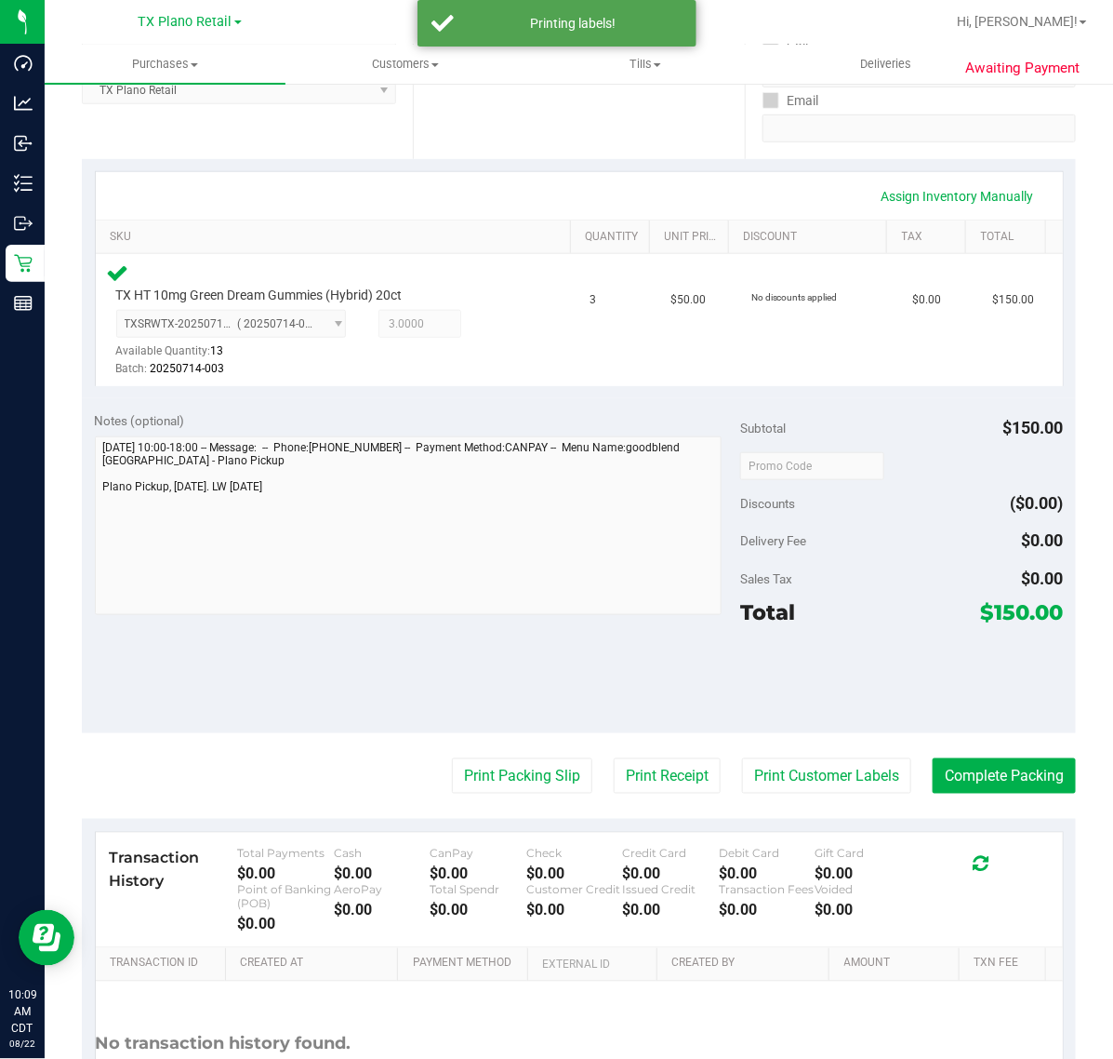
scroll to position [349, 0]
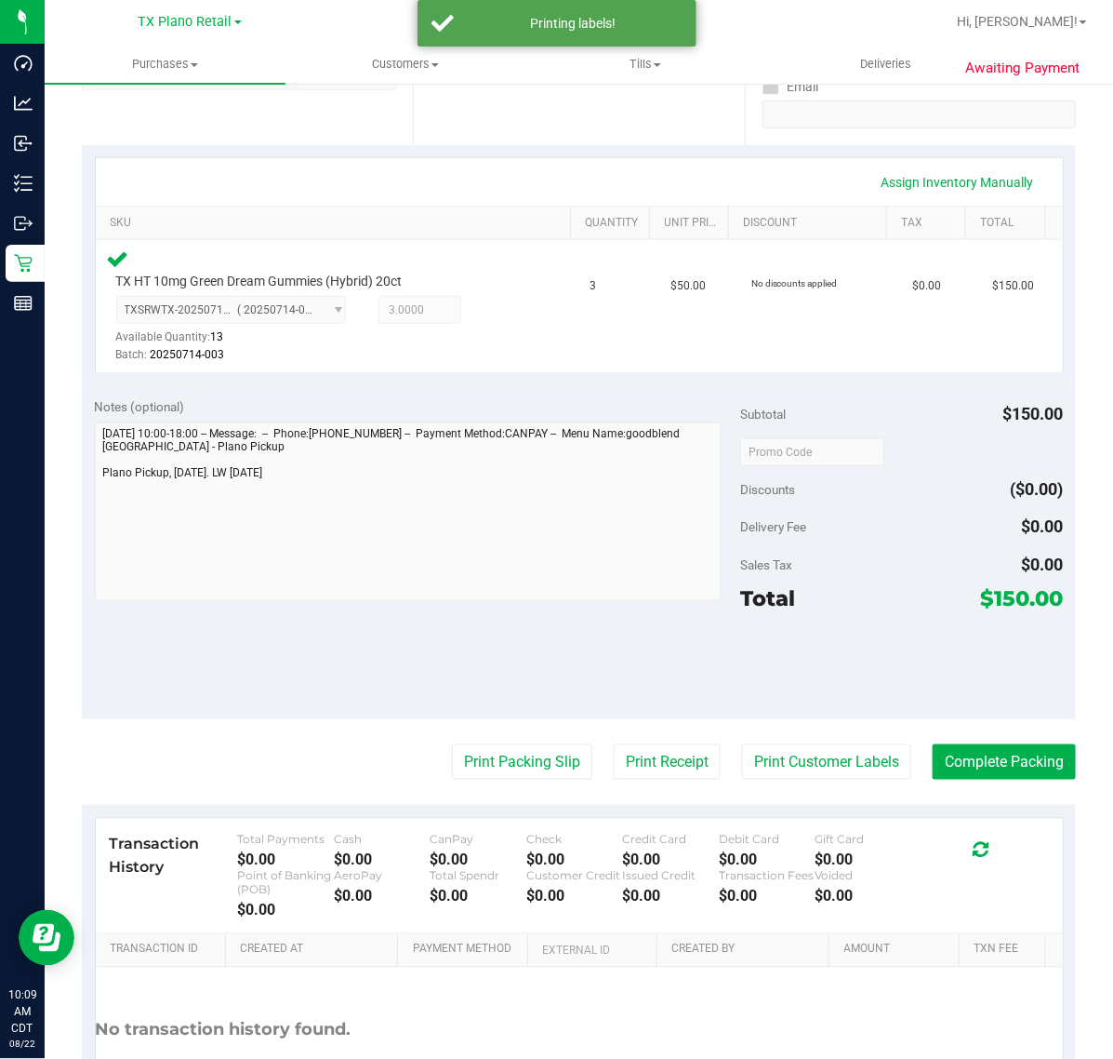
click at [665, 741] on purchase-details "Back Edit Purchase Cancel Purchase View Profile # 11826283 Submitted Needs revi…" at bounding box center [579, 459] width 994 height 1415
click at [662, 772] on button "Print Receipt" at bounding box center [667, 761] width 107 height 35
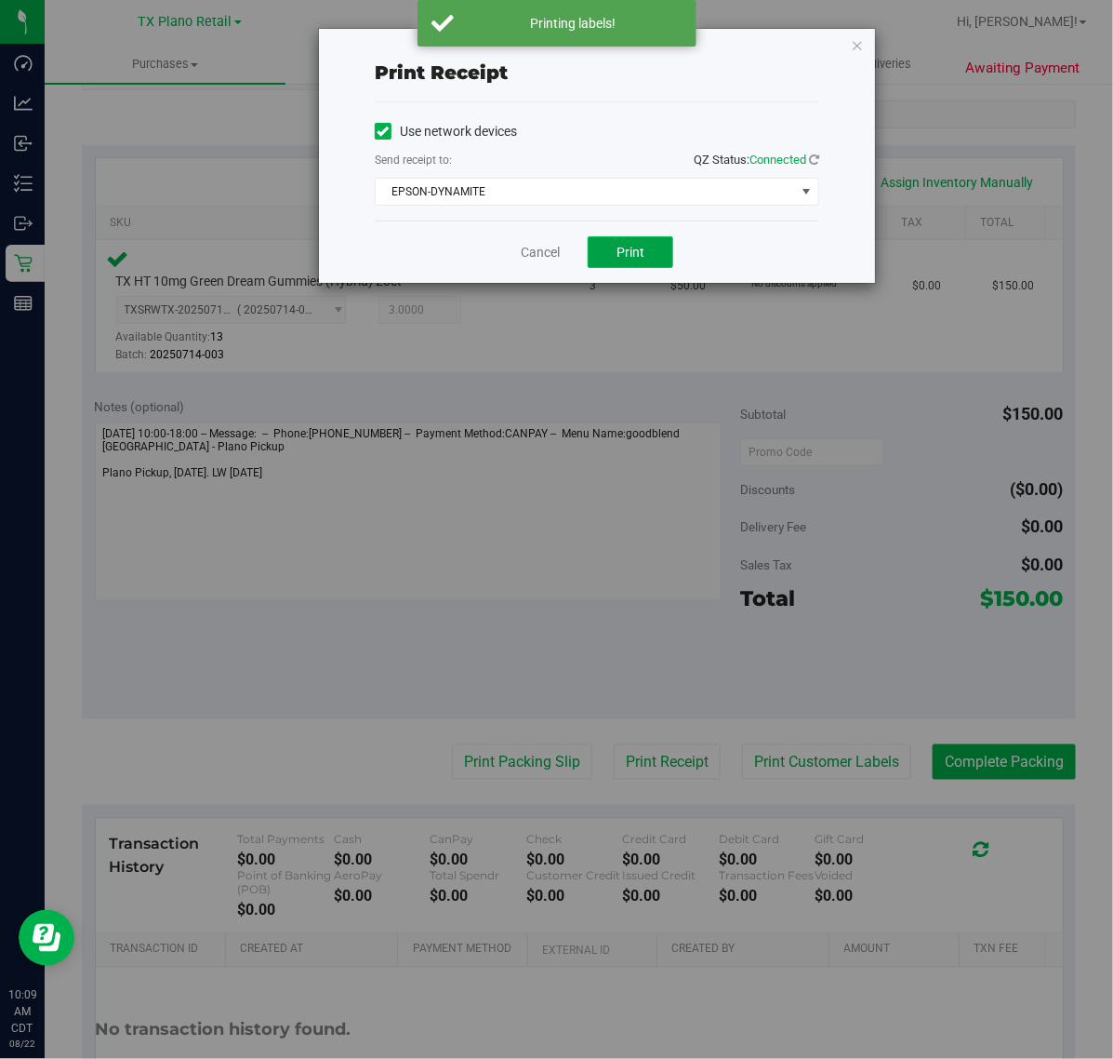
click at [606, 252] on button "Print" at bounding box center [631, 252] width 86 height 32
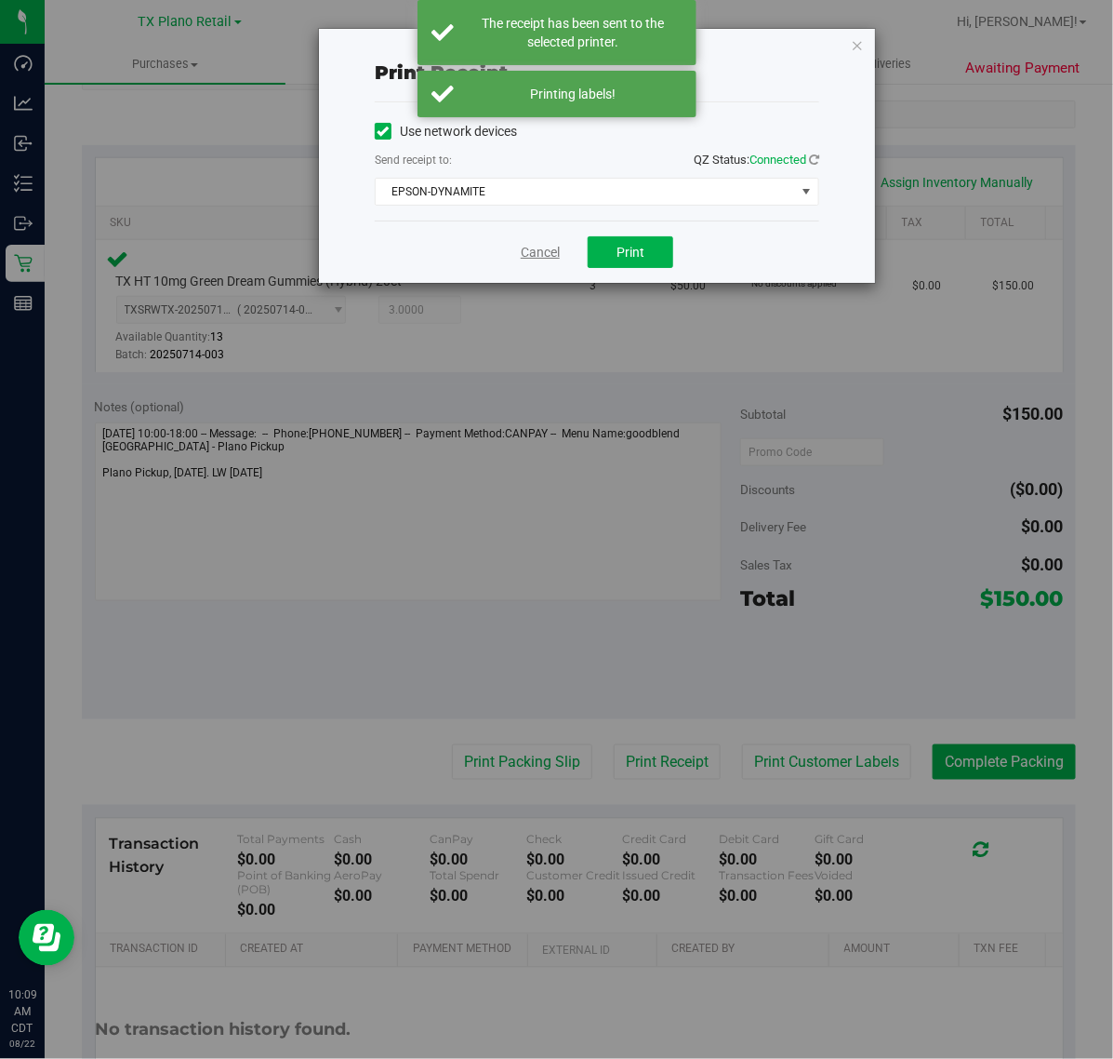
click at [559, 248] on link "Cancel" at bounding box center [540, 253] width 39 height 20
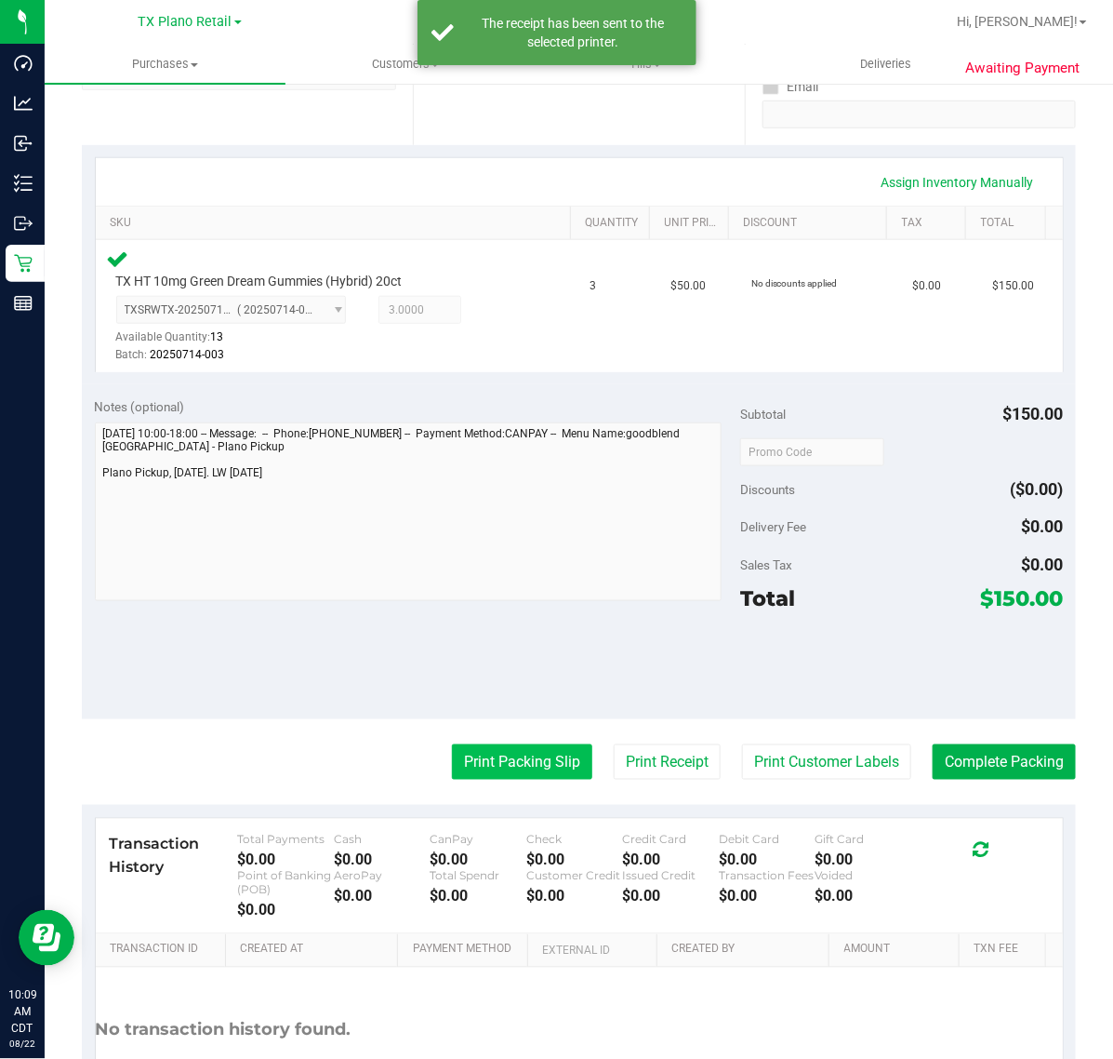
drag, startPoint x: 500, startPoint y: 788, endPoint x: 500, endPoint y: 766, distance: 22.3
click at [500, 786] on purchase-details "Back Edit Purchase Cancel Purchase View Profile # 11826283 Submitted Needs revi…" at bounding box center [579, 459] width 994 height 1415
click at [499, 756] on button "Print Packing Slip" at bounding box center [522, 761] width 140 height 35
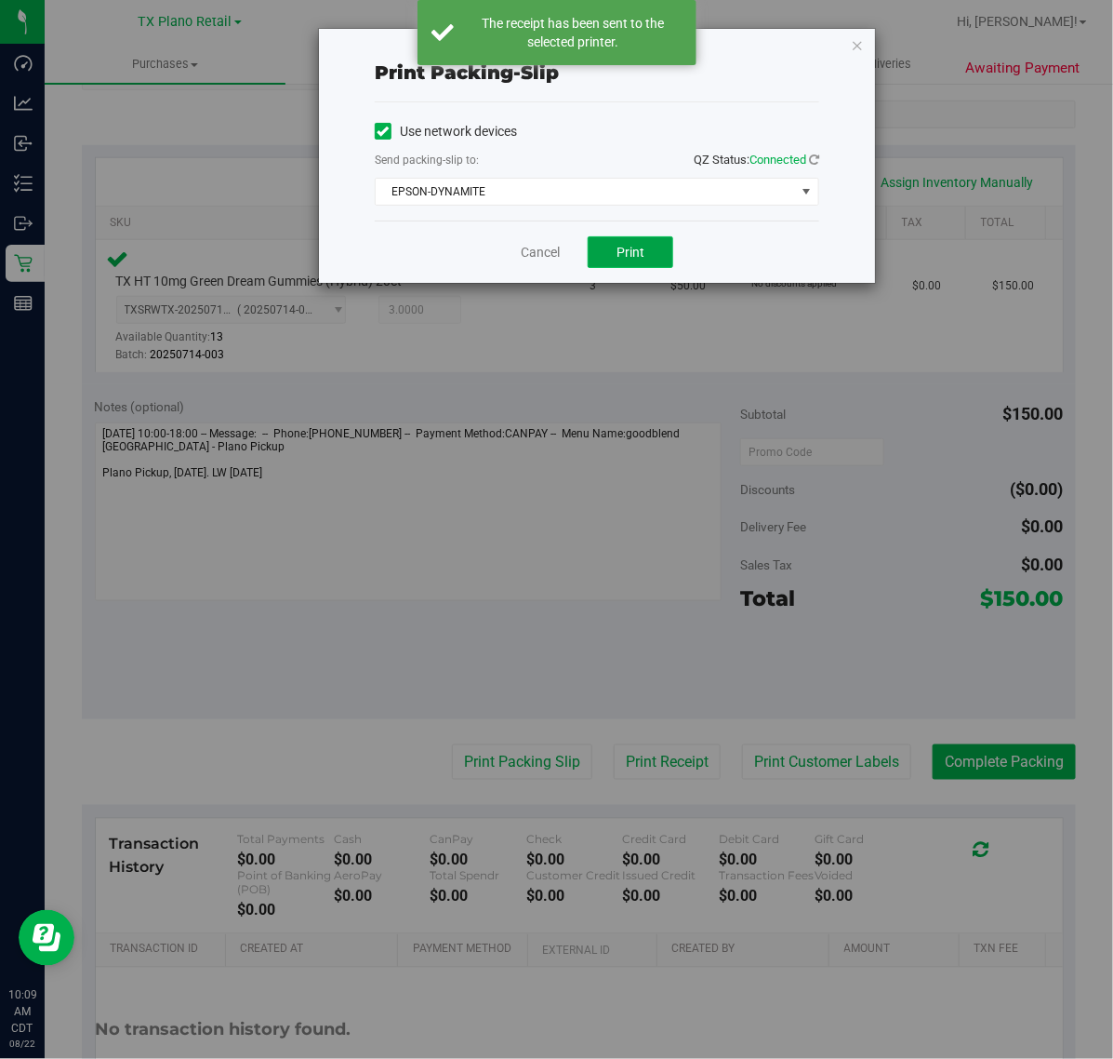
click at [602, 254] on button "Print" at bounding box center [631, 252] width 86 height 32
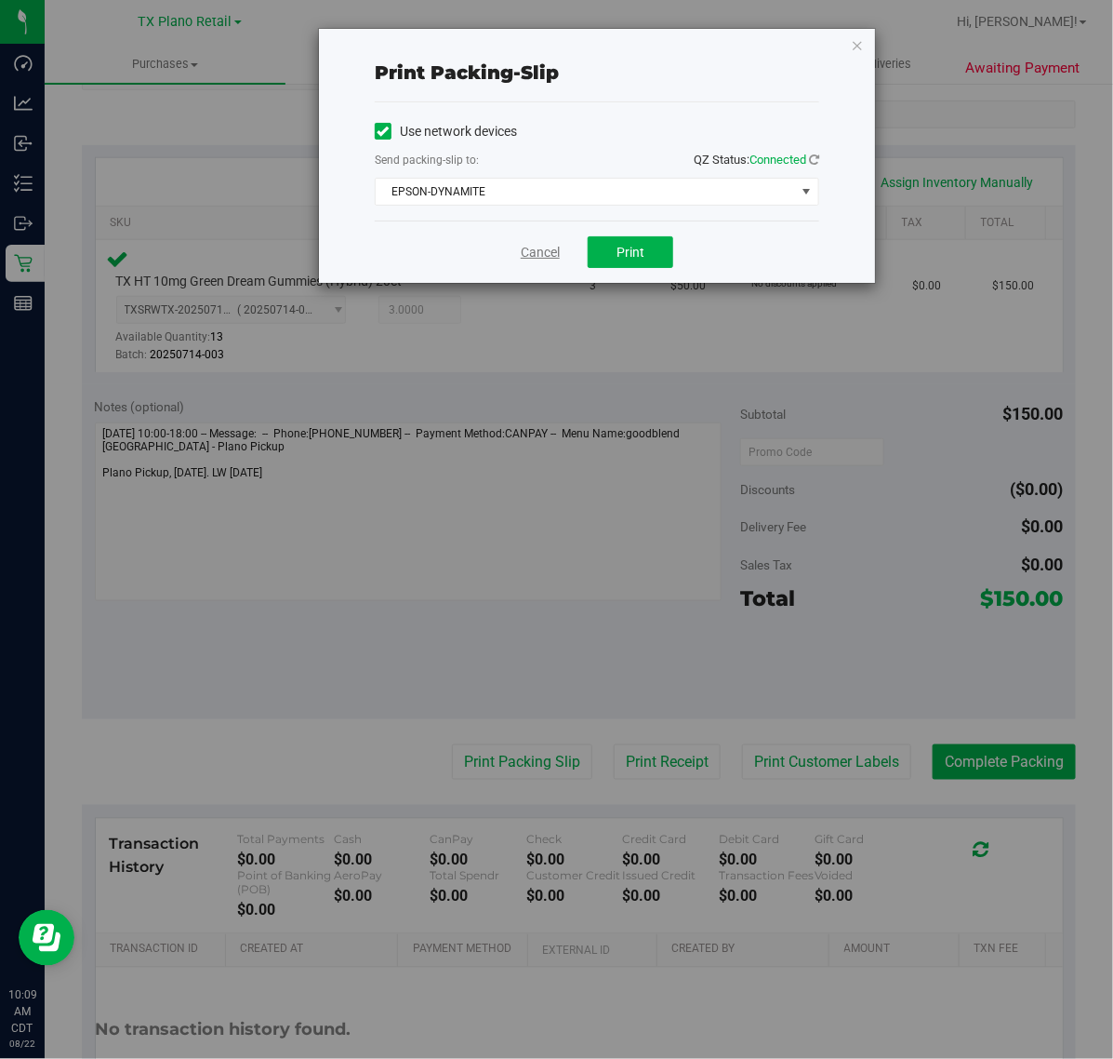
click at [533, 259] on link "Cancel" at bounding box center [540, 253] width 39 height 20
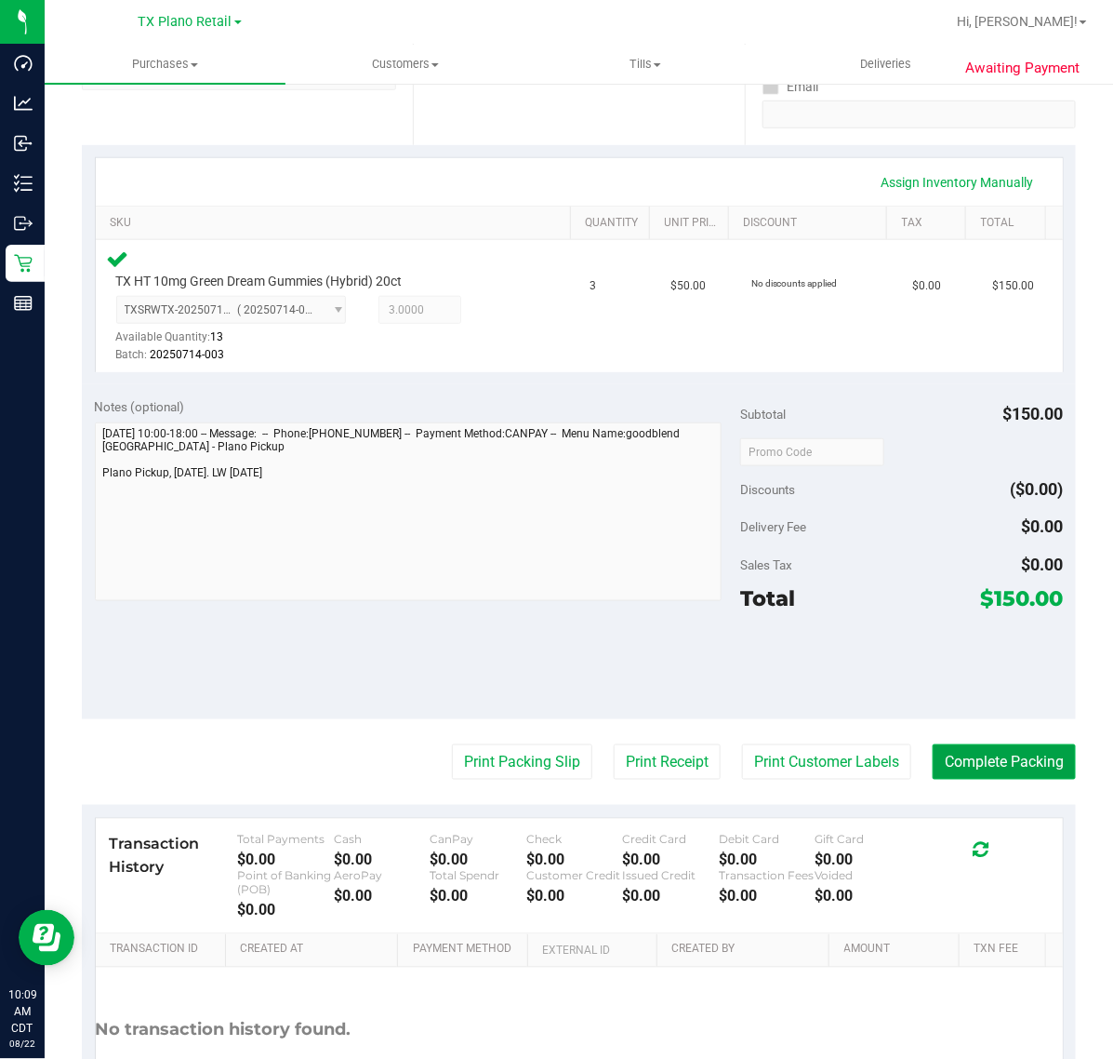
click at [1039, 769] on button "Complete Packing" at bounding box center [1004, 761] width 143 height 35
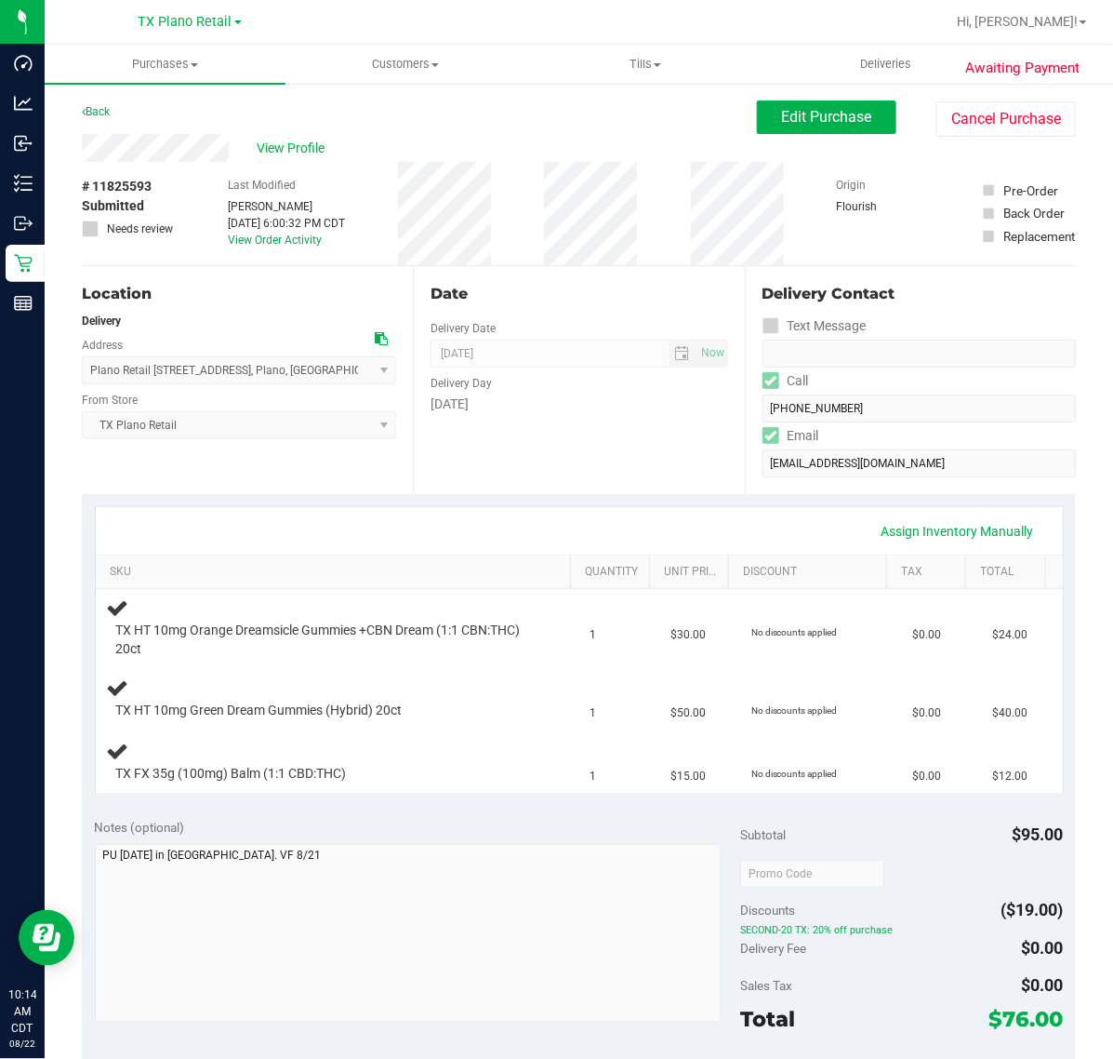
click at [554, 485] on div "Date Delivery Date 08/23/2025 Now 08/23/2025 07:00 AM Now Delivery Day Saturday" at bounding box center [578, 380] width 331 height 228
click at [673, 433] on div "Date Delivery Date 08/23/2025 Now 08/23/2025 07:00 AM Now Delivery Day Saturday" at bounding box center [578, 380] width 331 height 228
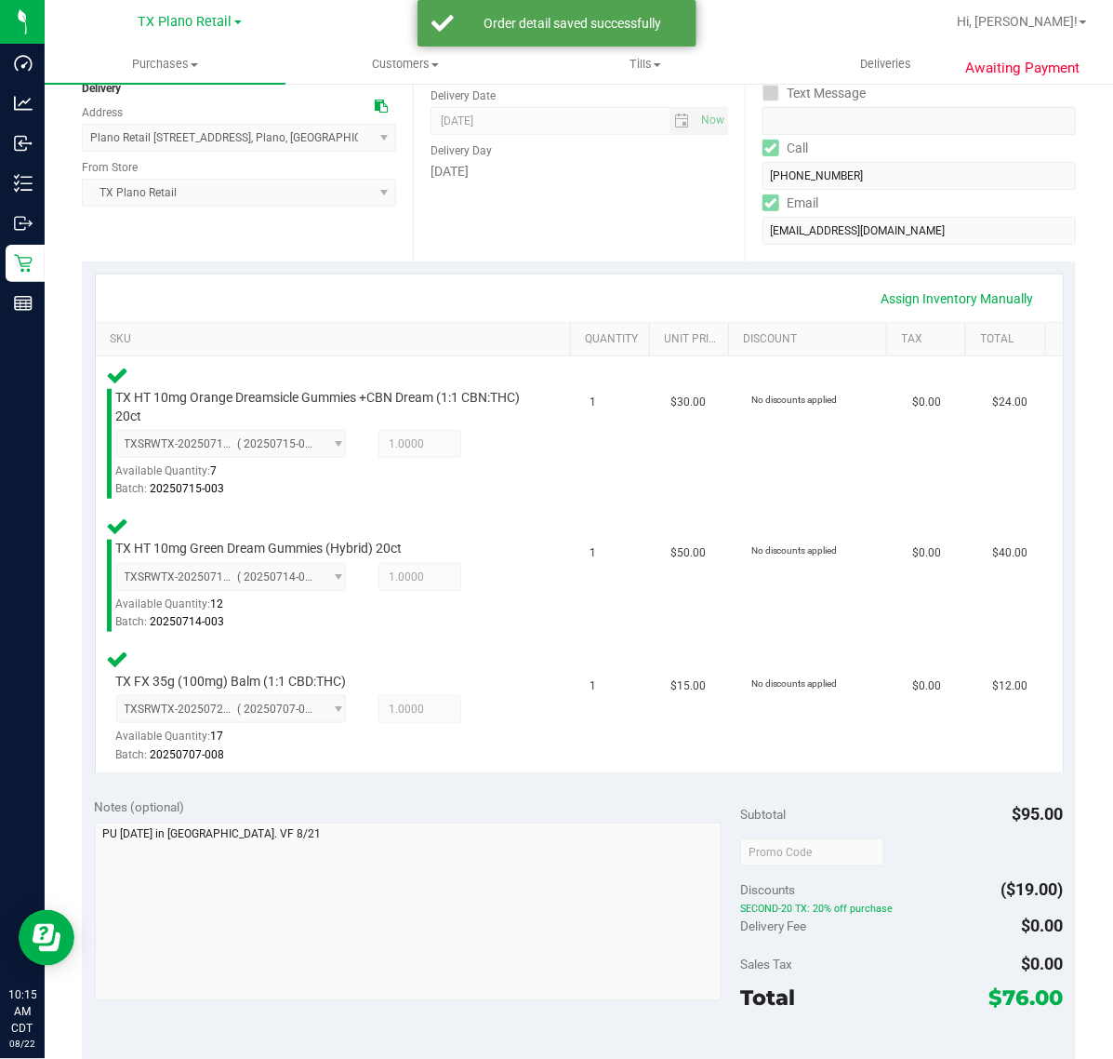
scroll to position [349, 0]
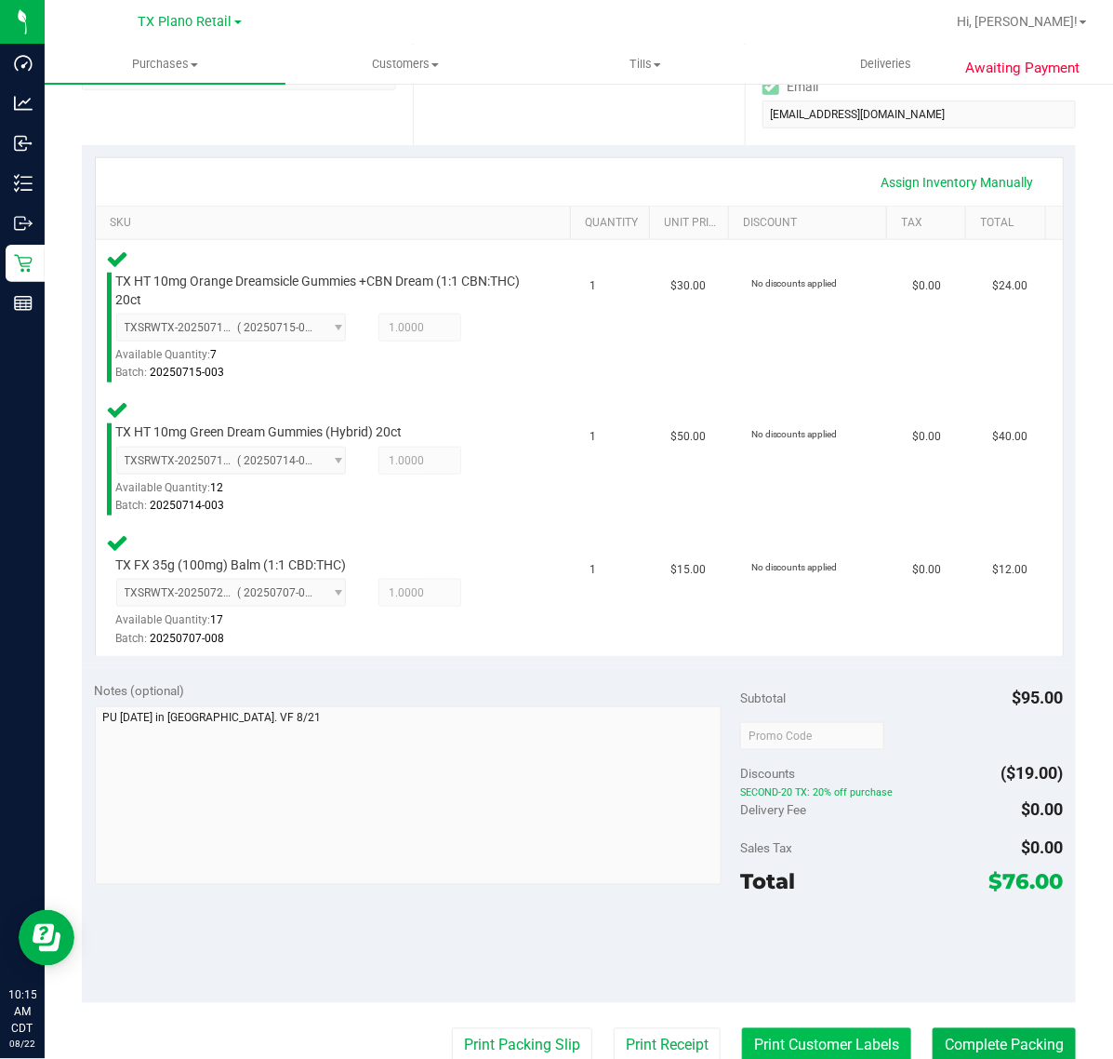
click at [773, 1045] on button "Print Customer Labels" at bounding box center [826, 1045] width 169 height 35
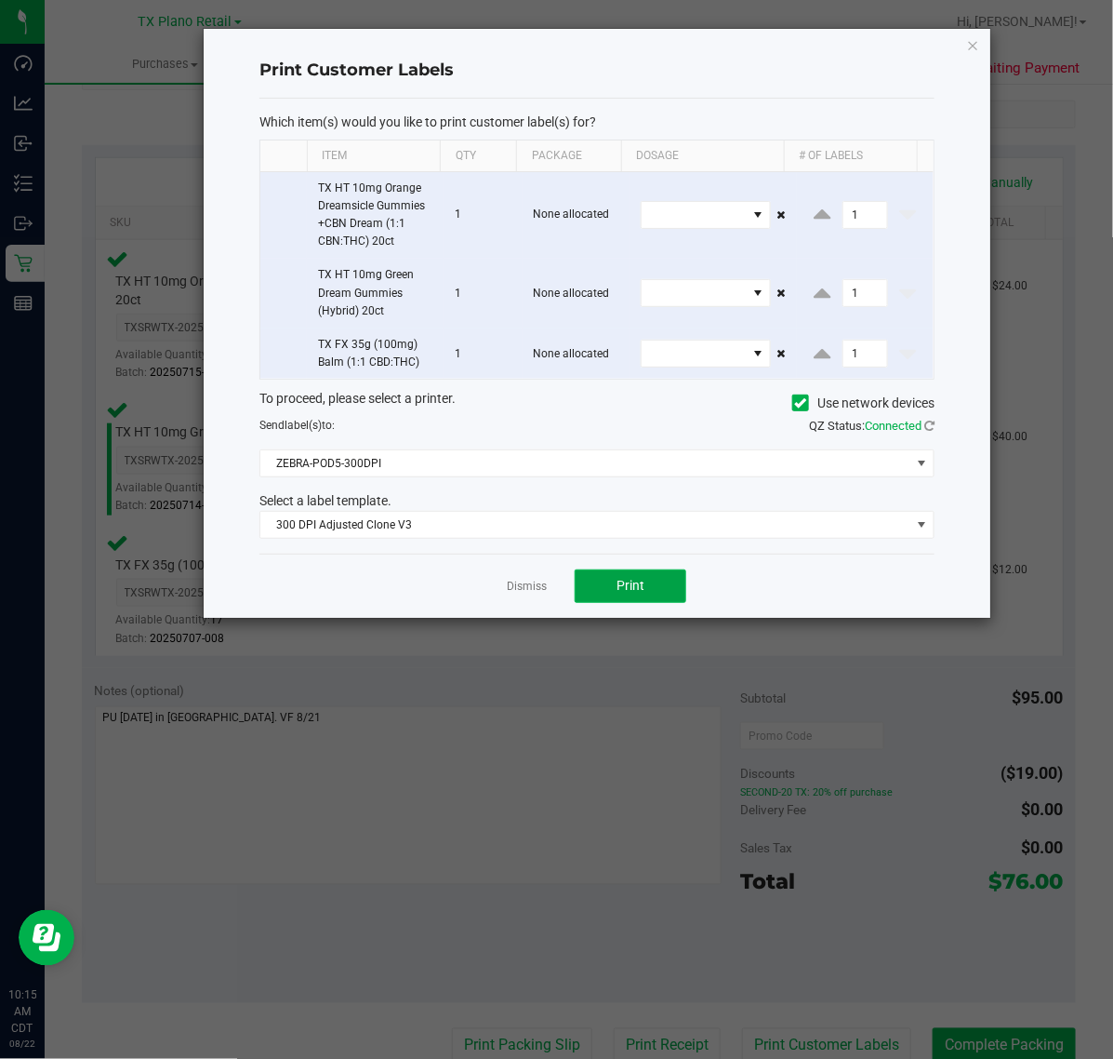
click at [638, 596] on button "Print" at bounding box center [631, 585] width 112 height 33
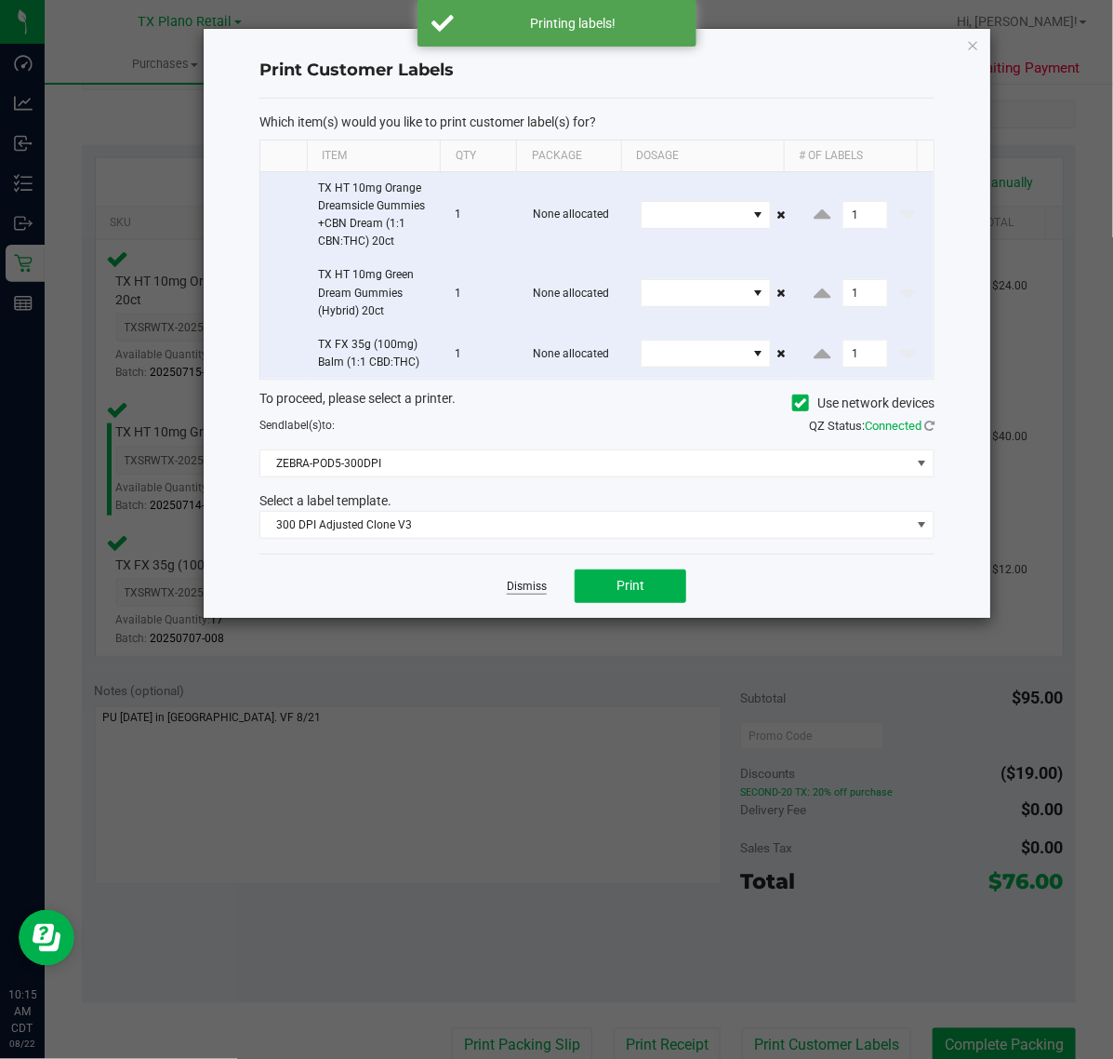
click at [519, 592] on link "Dismiss" at bounding box center [527, 587] width 40 height 16
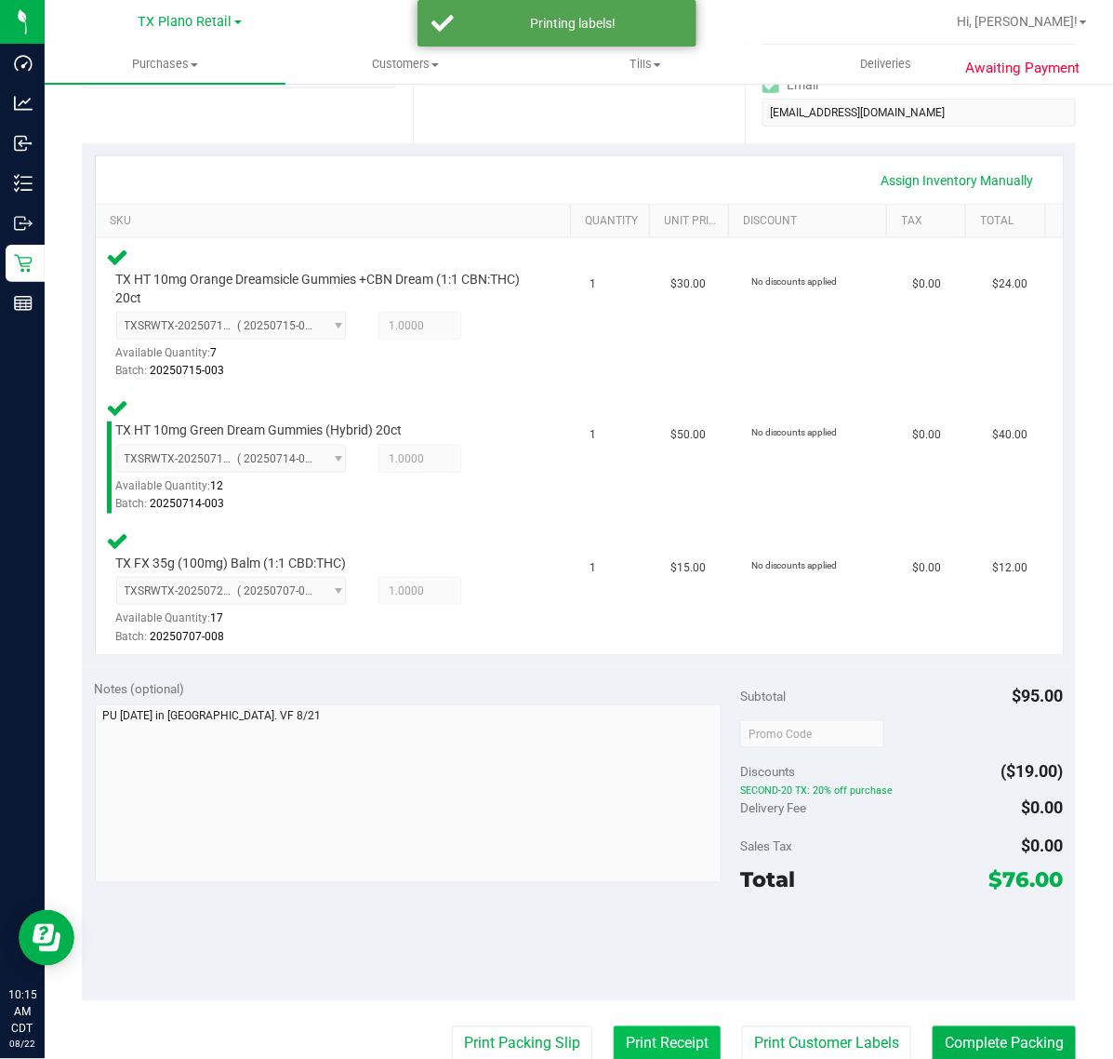
click at [619, 1033] on button "Print Receipt" at bounding box center [667, 1043] width 107 height 35
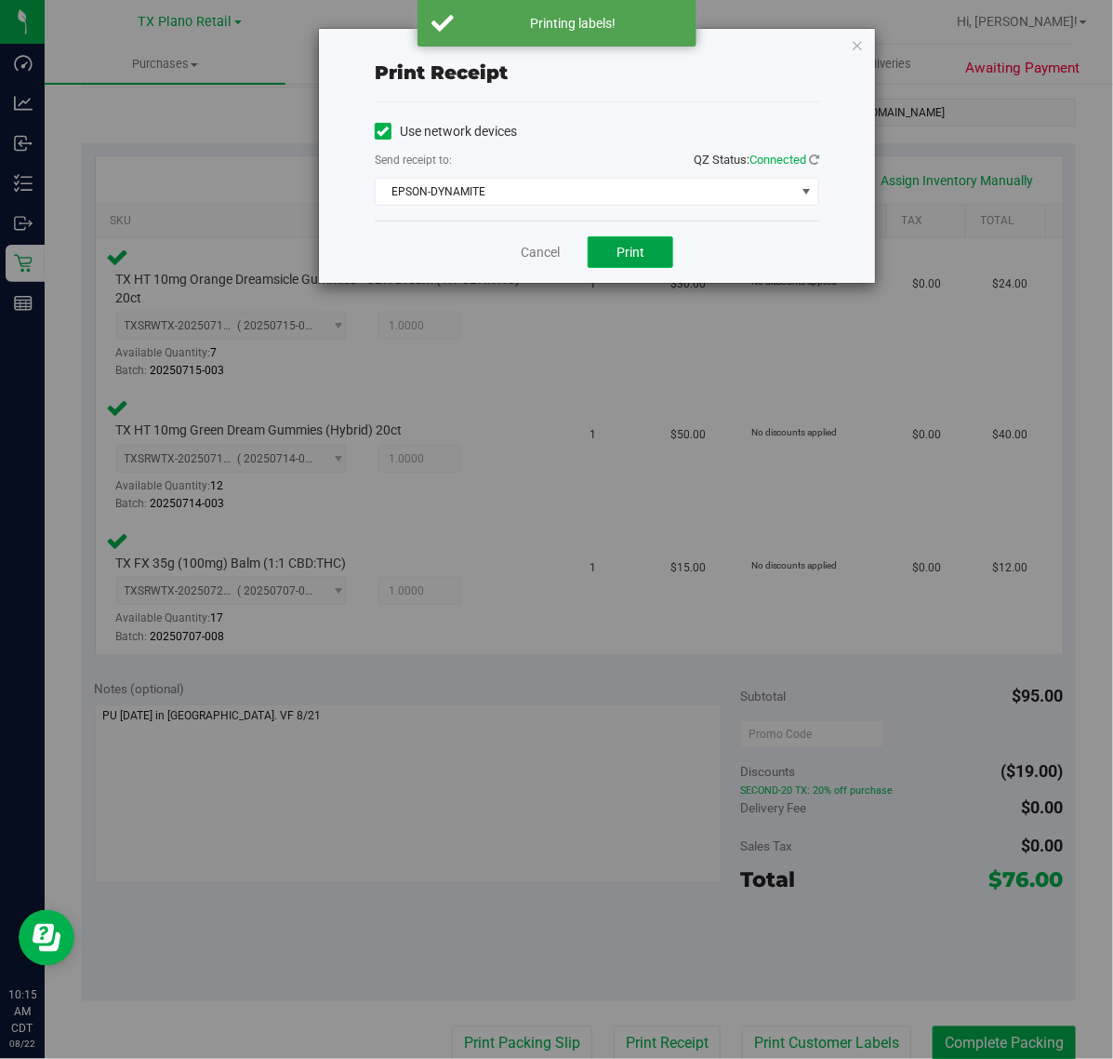
click at [625, 248] on span "Print" at bounding box center [631, 252] width 28 height 15
click at [532, 254] on link "Cancel" at bounding box center [532, 253] width 39 height 20
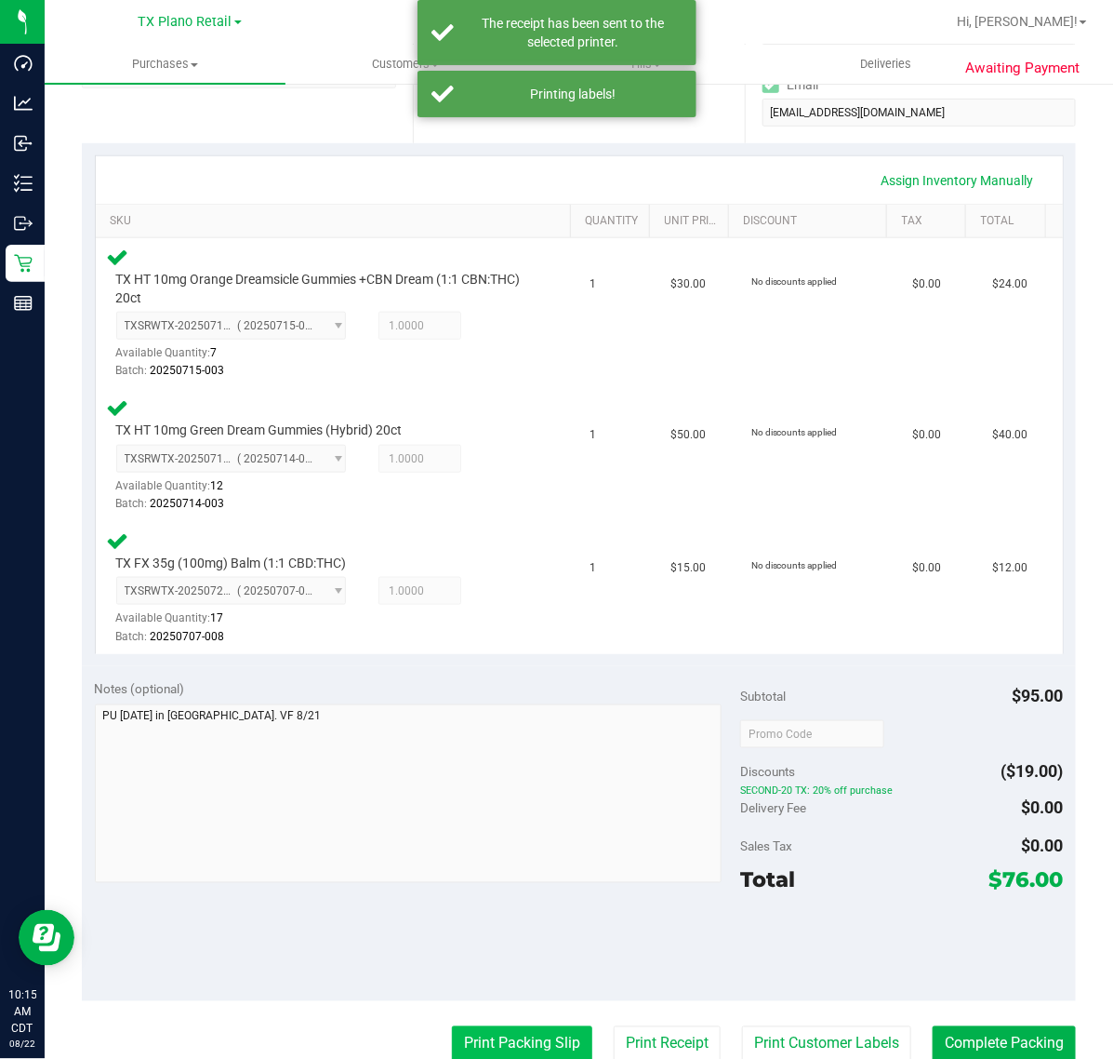
click at [513, 1033] on button "Print Packing Slip" at bounding box center [522, 1043] width 140 height 35
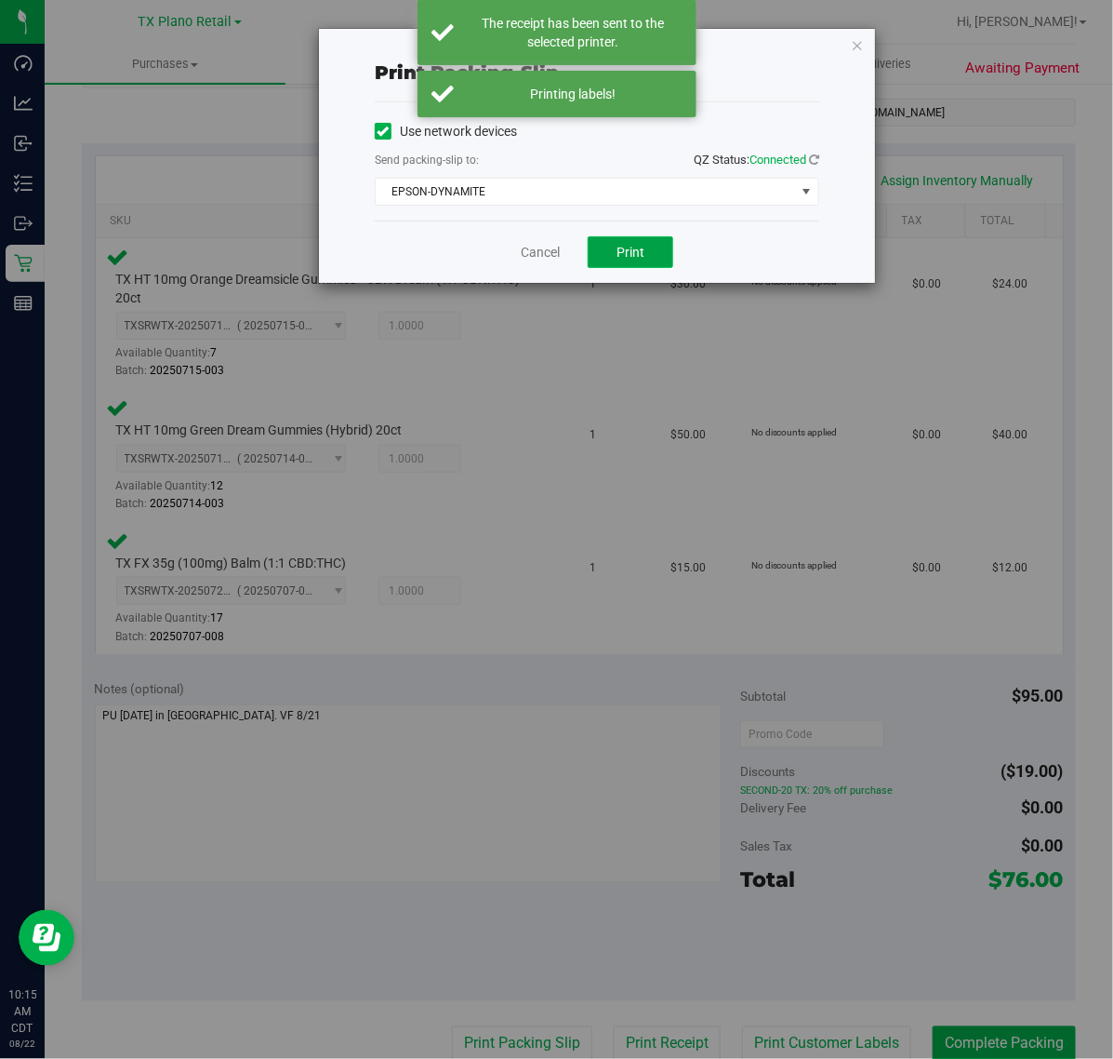
click at [642, 240] on button "Print" at bounding box center [631, 252] width 86 height 32
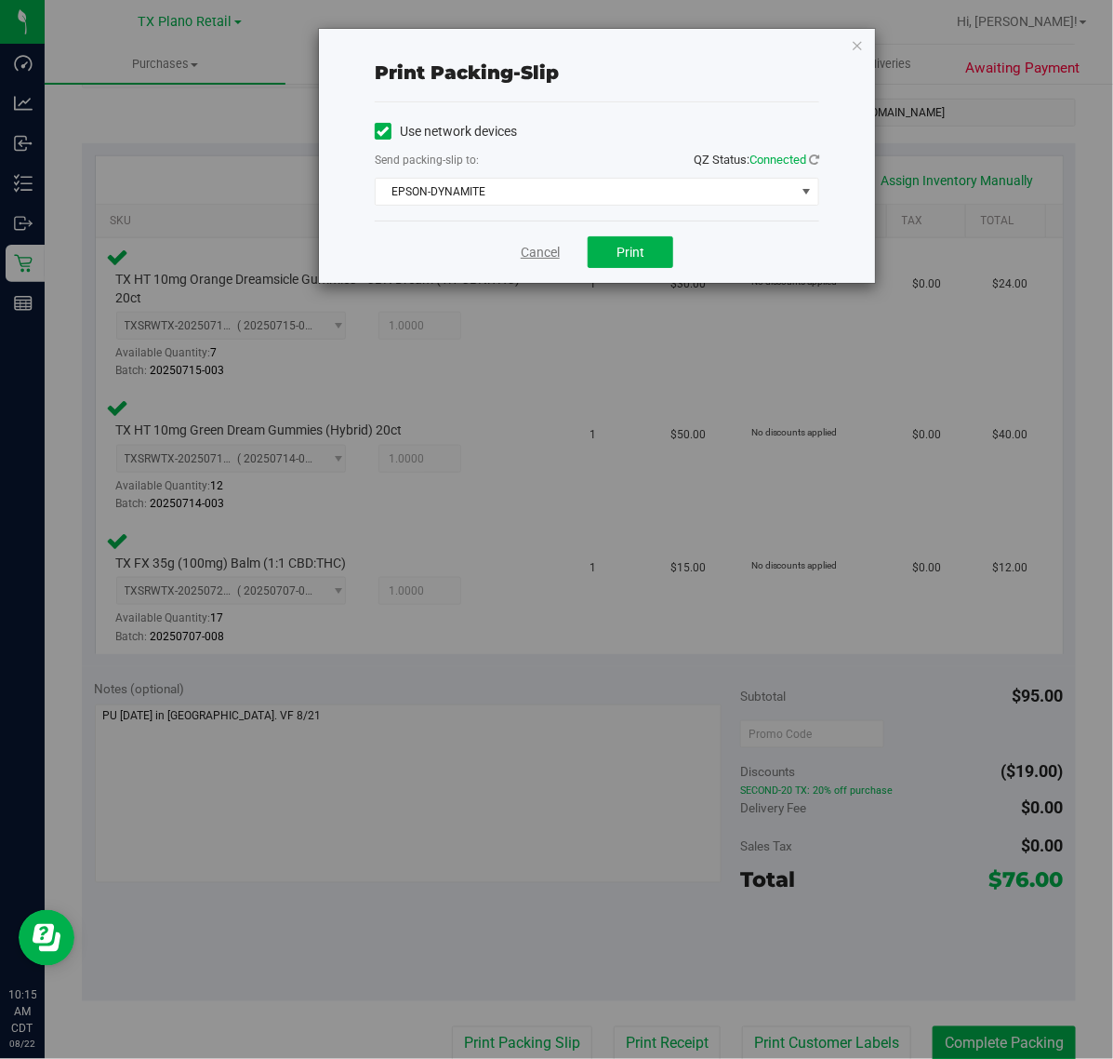
click at [522, 252] on link "Cancel" at bounding box center [540, 253] width 39 height 20
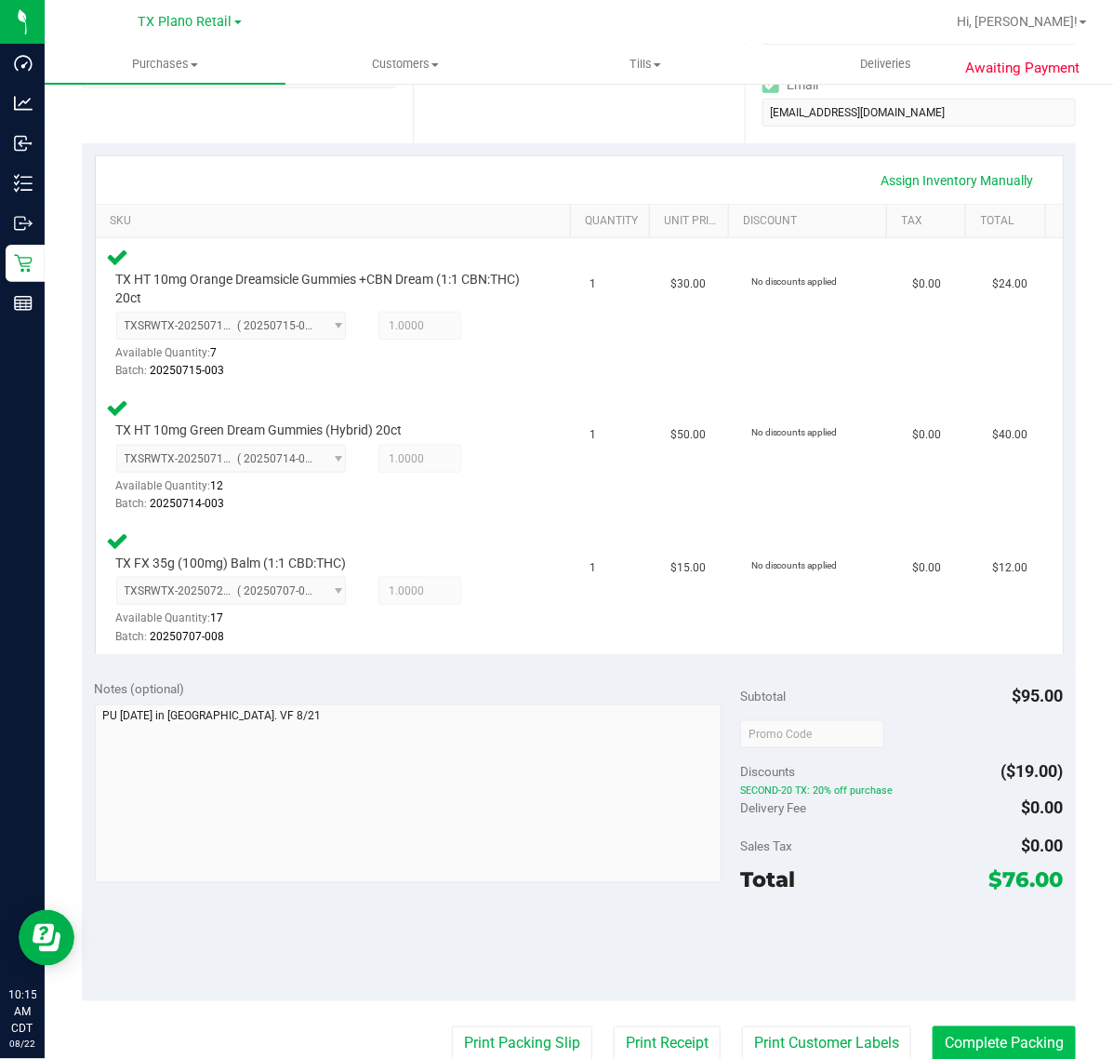
click at [988, 1033] on button "Complete Packing" at bounding box center [1004, 1043] width 143 height 35
